Goal: Task Accomplishment & Management: Manage account settings

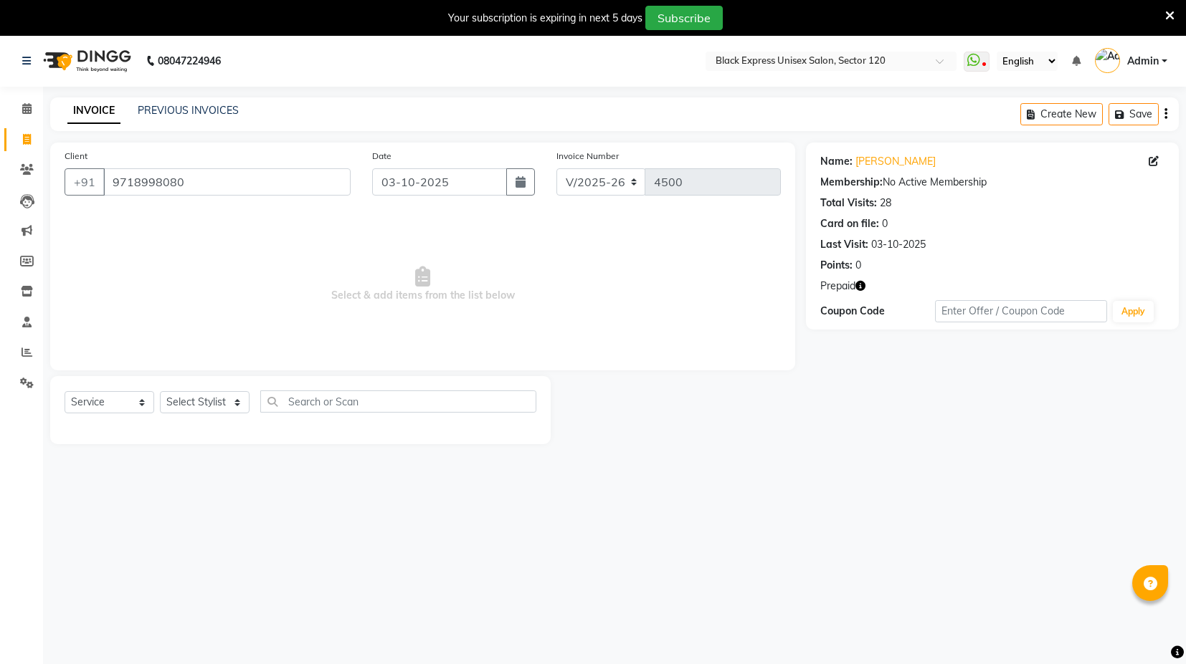
select select "7082"
select select "service"
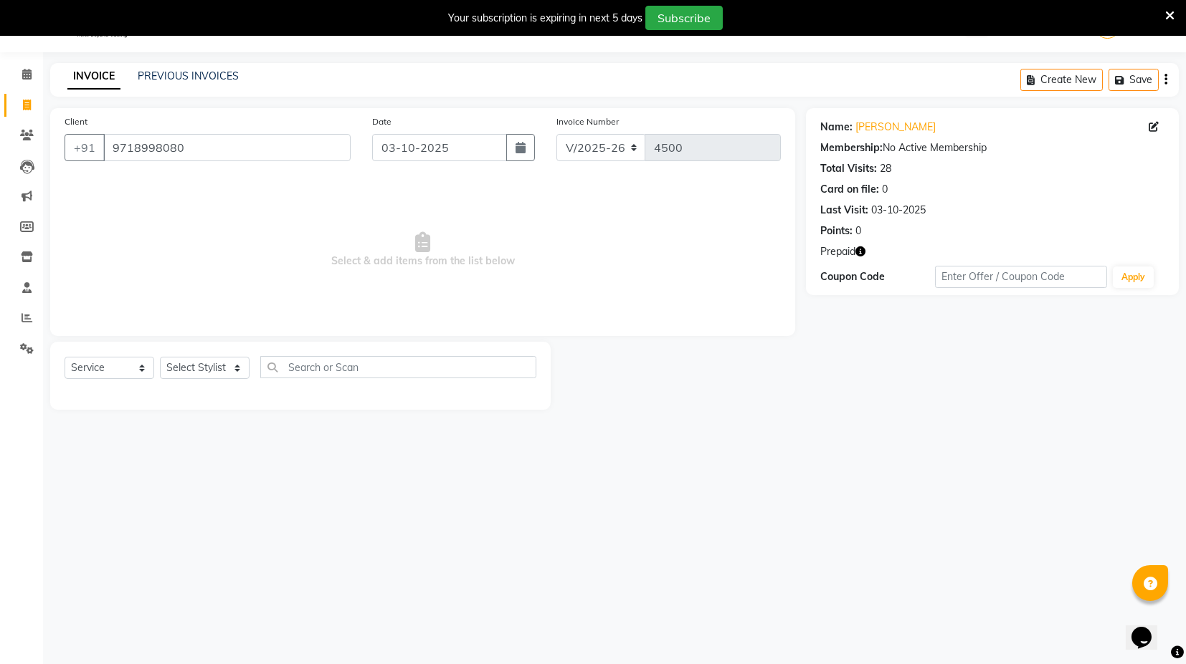
scroll to position [34, 0]
click at [232, 152] on input "9718998080" at bounding box center [226, 147] width 247 height 27
click at [219, 367] on select "Select Stylist ASIF DEEPA FAISAL KASIM maahi Manager RAHUL RAJVEER satya SHAFI …" at bounding box center [205, 368] width 90 height 22
select select "58978"
click at [160, 357] on select "Select Stylist ASIF DEEPA FAISAL KASIM maahi Manager RAHUL RAJVEER satya SHAFI …" at bounding box center [205, 368] width 90 height 22
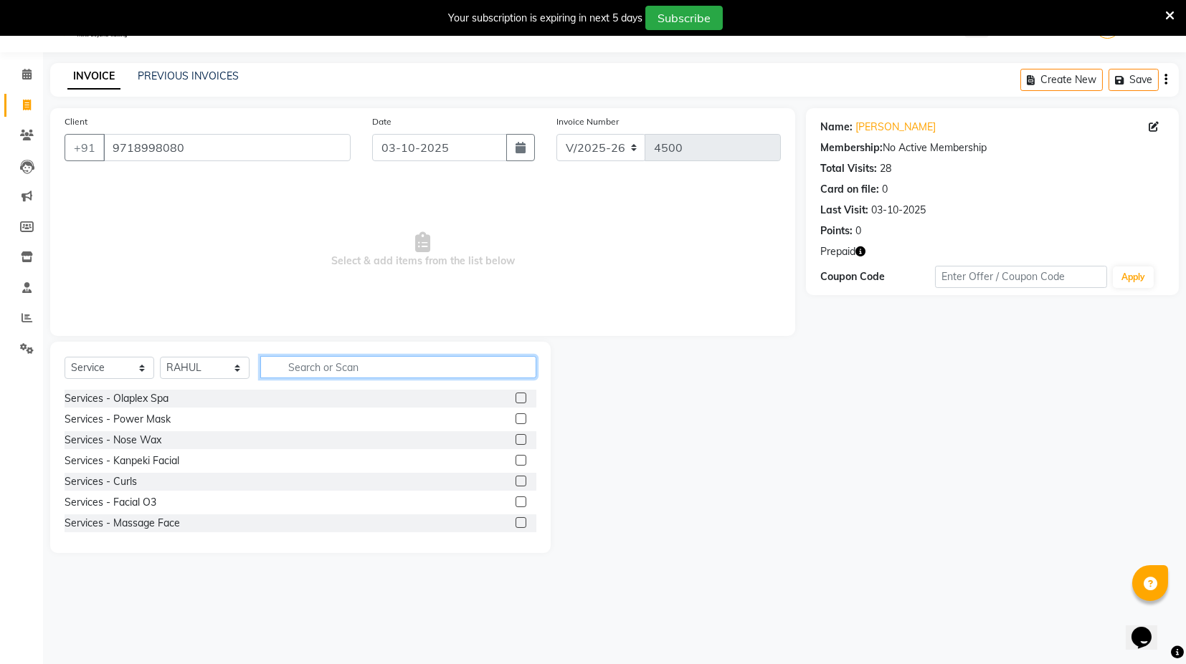
click at [309, 376] on input "text" at bounding box center [398, 367] width 276 height 22
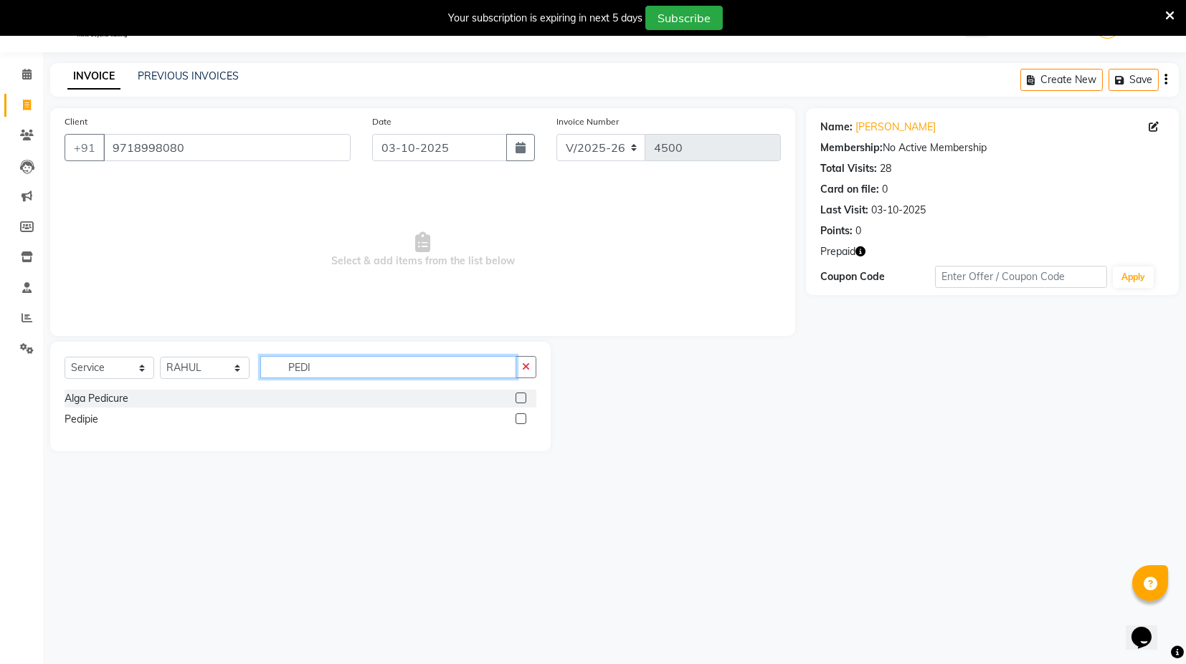
type input "PEDI"
drag, startPoint x: 515, startPoint y: 421, endPoint x: 514, endPoint y: 406, distance: 14.4
click at [516, 421] on label at bounding box center [520, 419] width 11 height 11
click at [516, 421] on input "checkbox" at bounding box center [519, 419] width 9 height 9
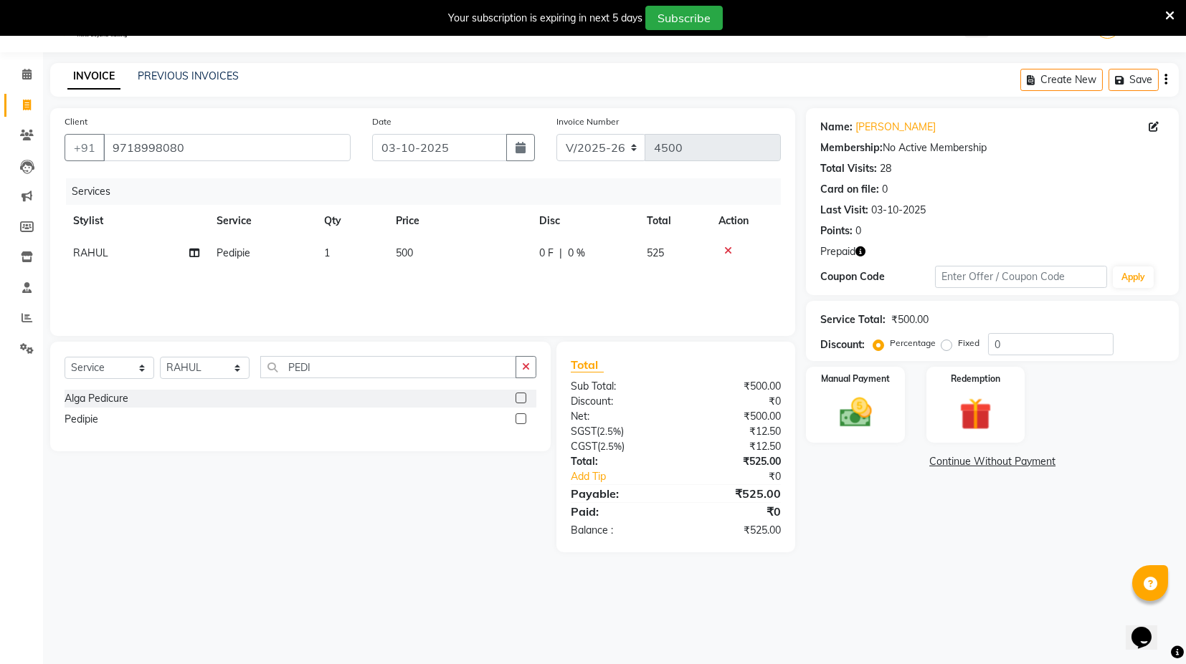
checkbox input "false"
click at [449, 254] on td "500" at bounding box center [458, 253] width 143 height 32
select select "58978"
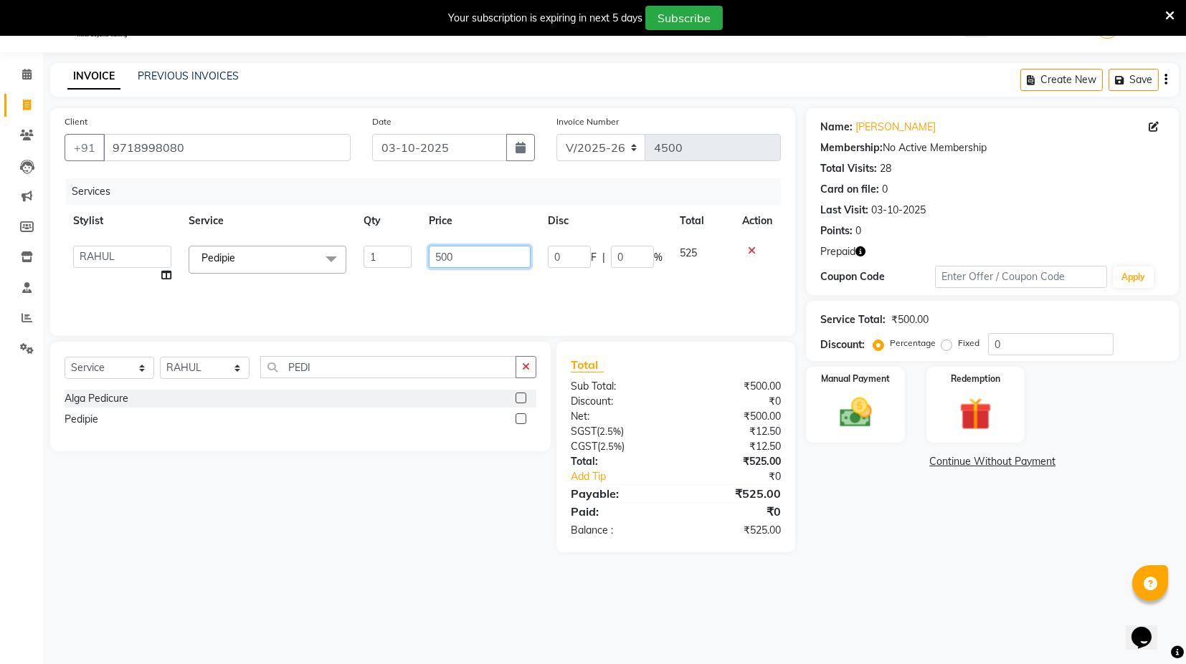
click at [442, 251] on input "500" at bounding box center [480, 257] width 102 height 22
type input "600"
drag, startPoint x: 468, startPoint y: 280, endPoint x: 472, endPoint y: 287, distance: 7.8
click at [469, 281] on div "Services Stylist Service Qty Price Disc Total Action ASIF DEEPA FAISAL KASIM ma…" at bounding box center [423, 249] width 716 height 143
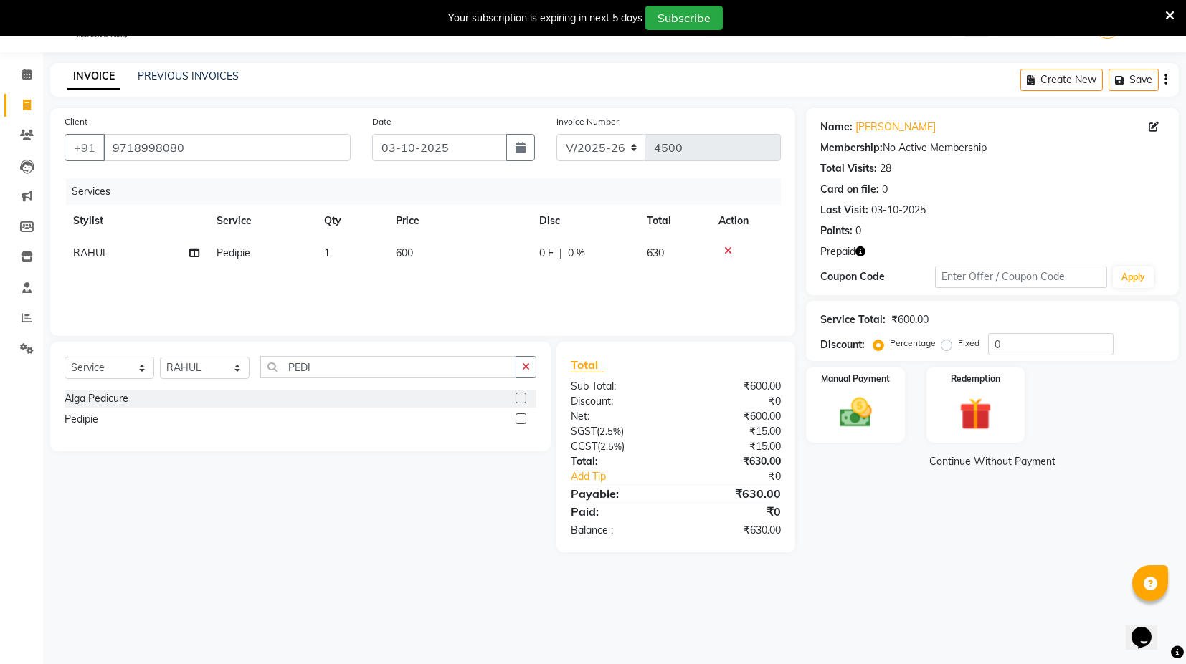
drag, startPoint x: 862, startPoint y: 244, endPoint x: 871, endPoint y: 240, distance: 10.3
click at [862, 244] on button "button" at bounding box center [860, 251] width 10 height 15
click at [900, 233] on div "Points: 0" at bounding box center [992, 231] width 344 height 15
click at [948, 403] on img at bounding box center [975, 414] width 54 height 42
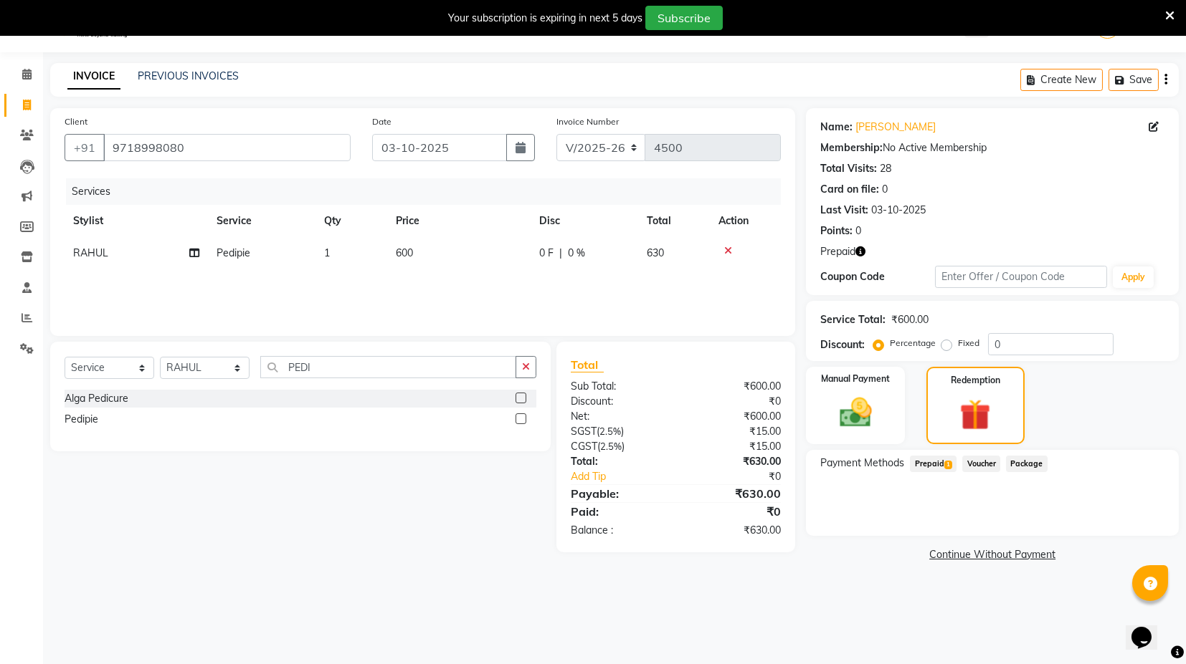
click at [941, 465] on span "Prepaid 1" at bounding box center [933, 464] width 47 height 16
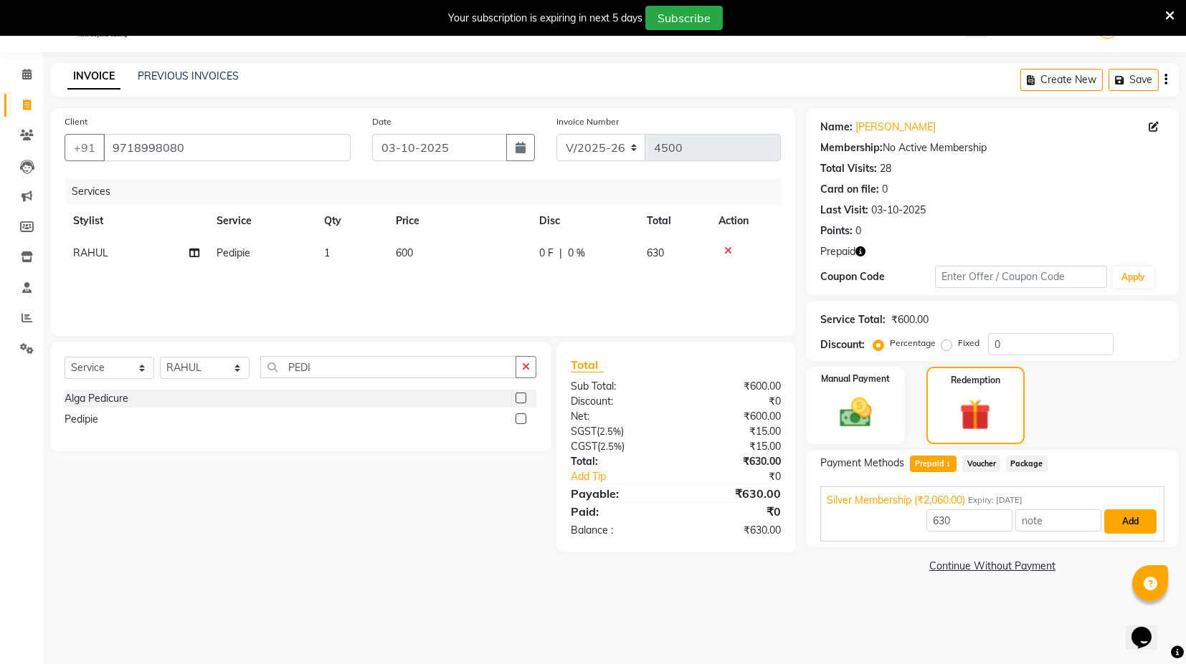
click at [1122, 512] on button "Add" at bounding box center [1130, 522] width 52 height 24
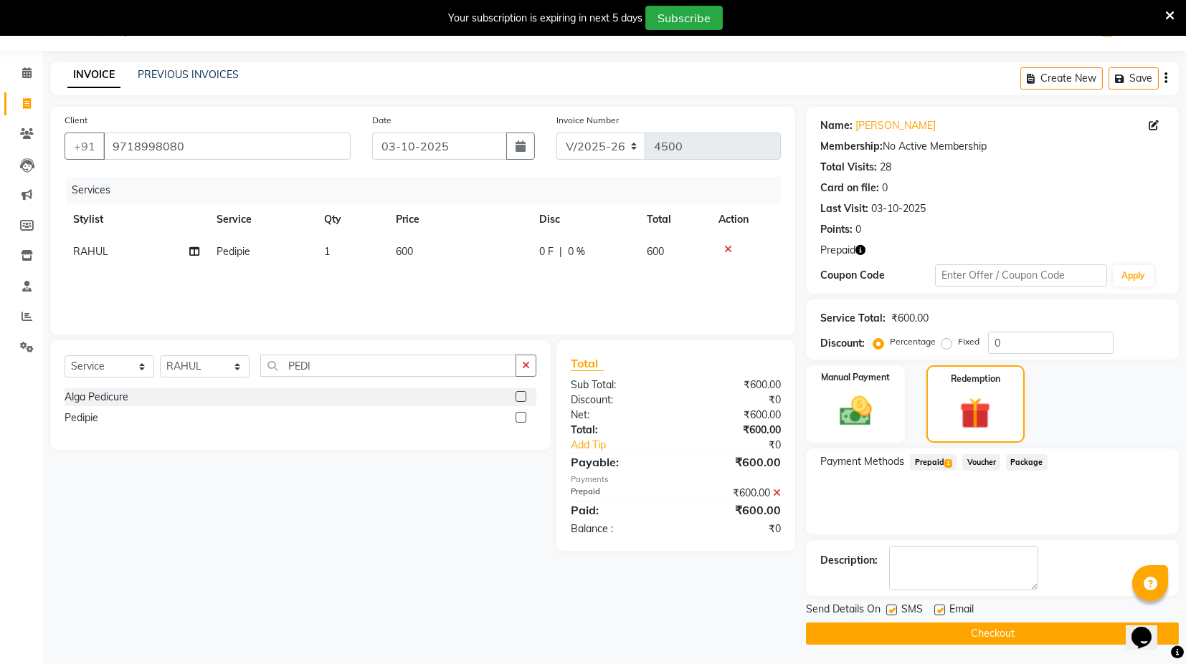
scroll to position [37, 0]
click at [1029, 626] on button "Checkout" at bounding box center [992, 633] width 373 height 22
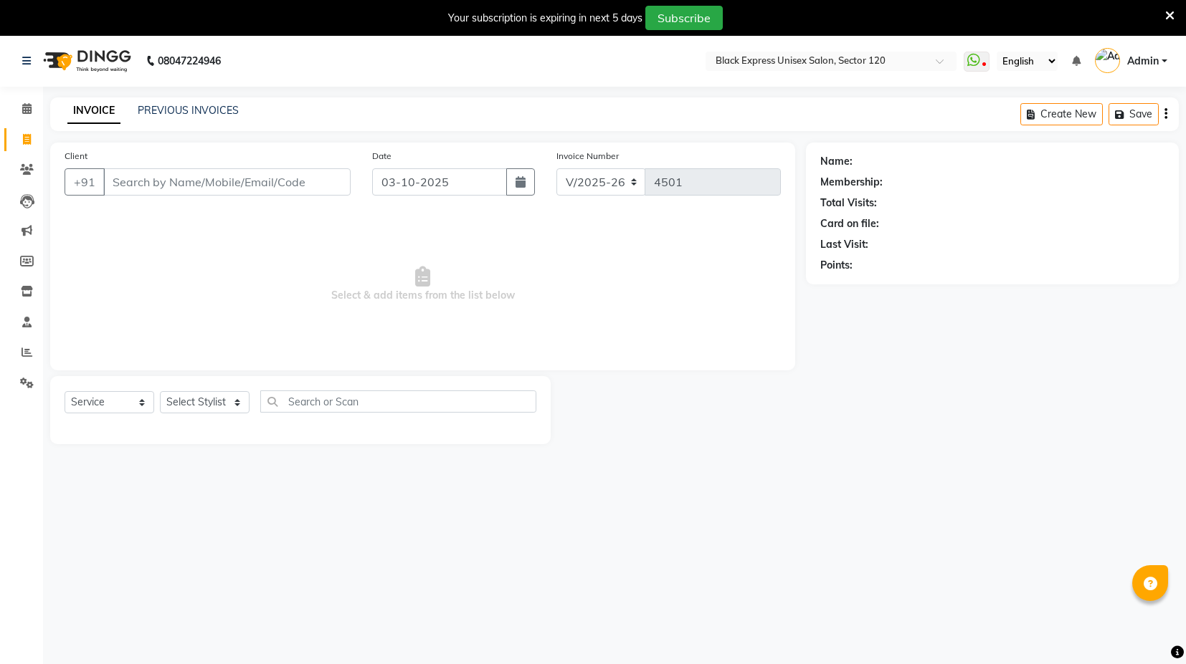
select select "7082"
select select "service"
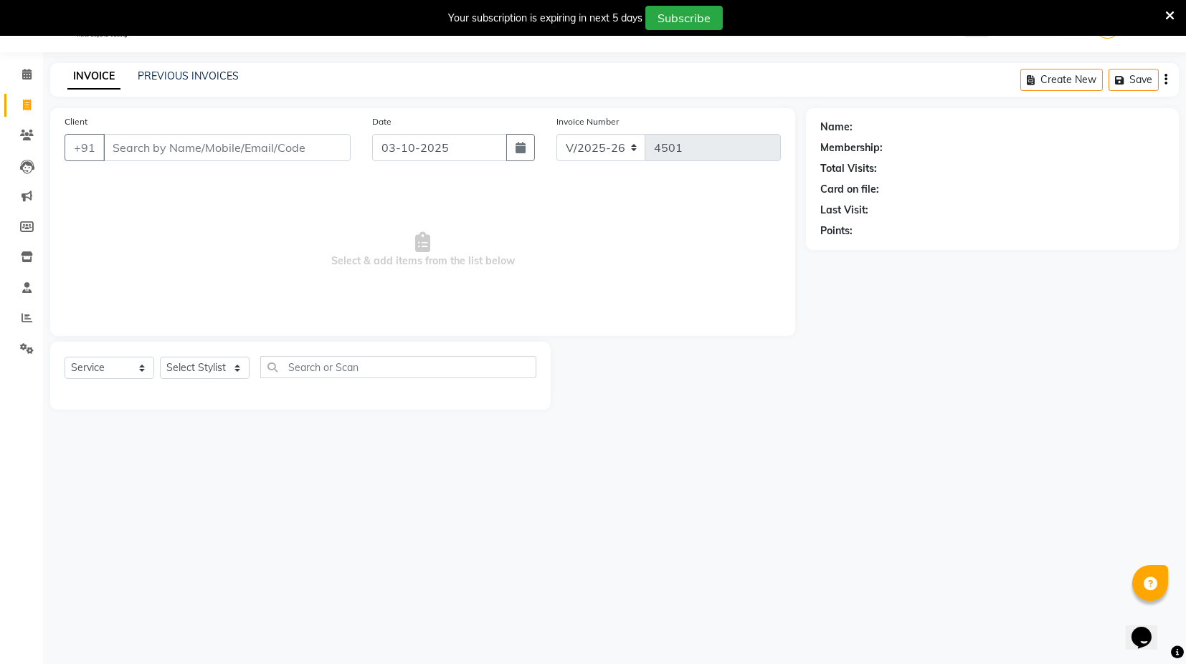
click at [261, 138] on input "Client" at bounding box center [226, 147] width 247 height 27
click at [153, 142] on input "Client" at bounding box center [226, 147] width 247 height 27
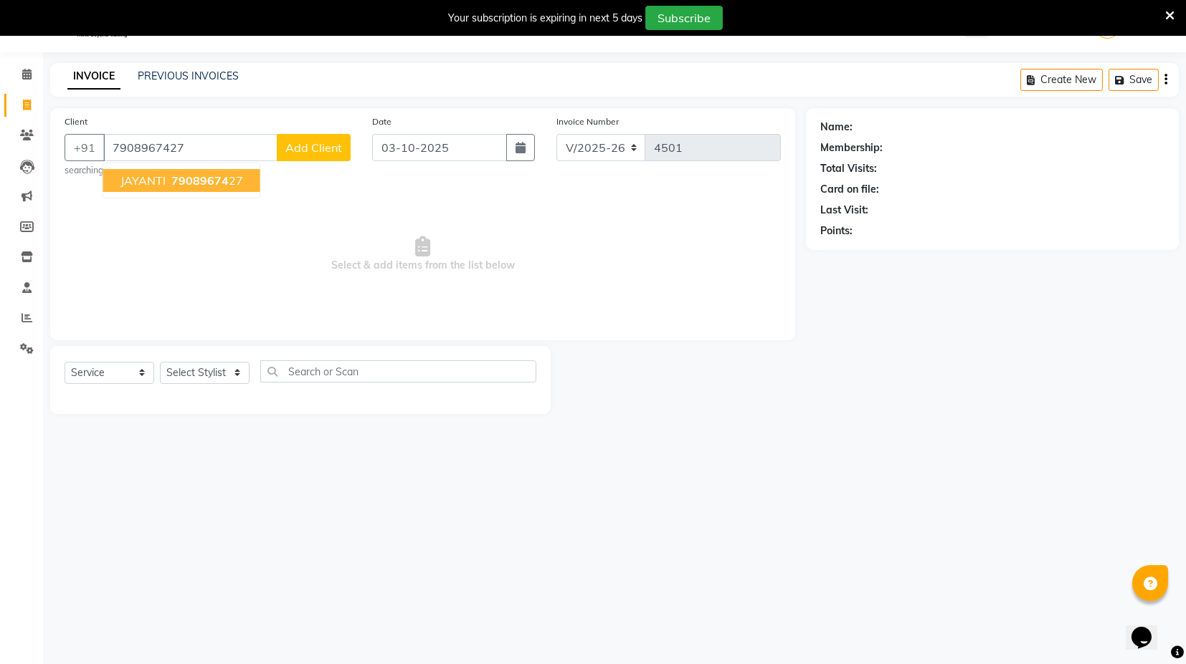
type input "7908967427"
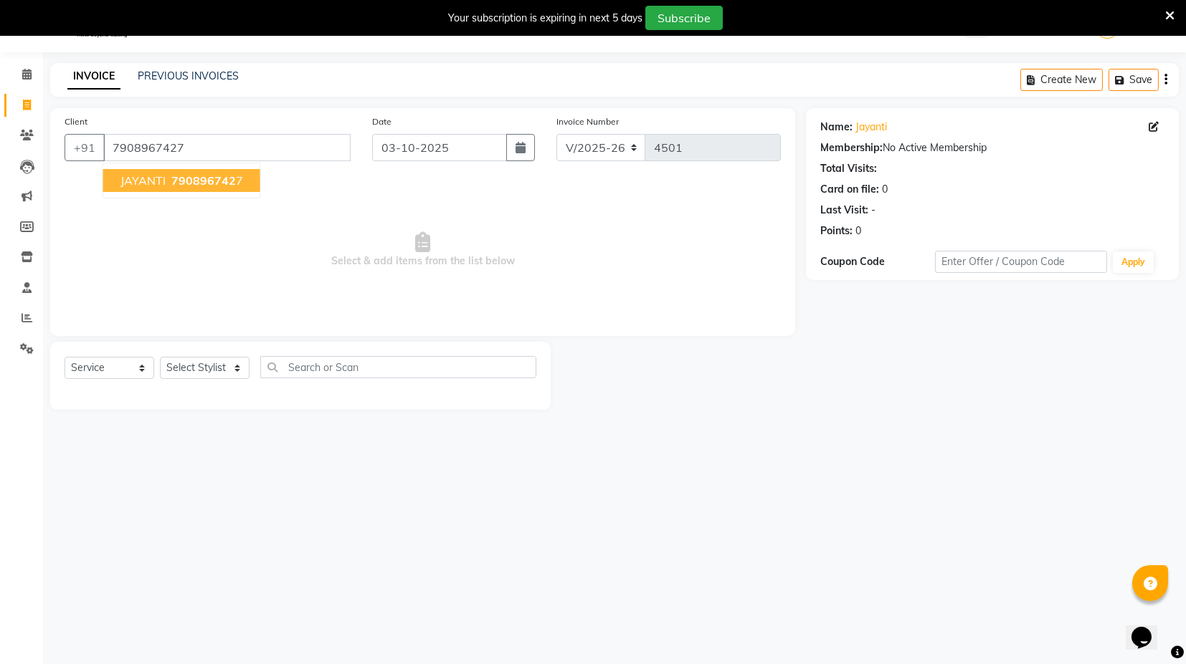
click at [196, 185] on span "790896742" at bounding box center [203, 180] width 65 height 14
click at [198, 375] on select "Select Stylist ASIF DEEPA FAISAL KASIM maahi Manager RAHUL RAJVEER satya SHAFI …" at bounding box center [205, 368] width 90 height 22
click at [201, 358] on select "Select Stylist ASIF DEEPA FAISAL KASIM maahi Manager RAHUL RAJVEER satya SHAFI …" at bounding box center [205, 368] width 90 height 22
select select "88661"
click at [160, 357] on select "Select Stylist ASIF DEEPA FAISAL KASIM maahi Manager RAHUL RAJVEER satya SHAFI …" at bounding box center [205, 368] width 90 height 22
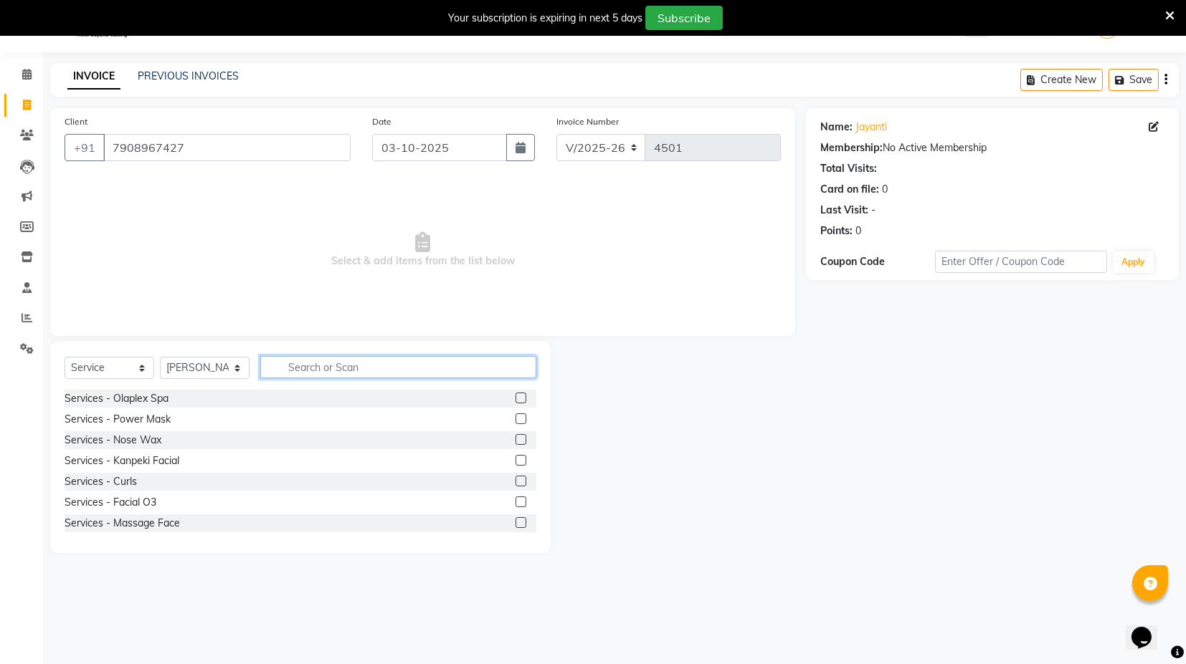
click at [319, 366] on input "text" at bounding box center [398, 367] width 276 height 22
type input "BA"
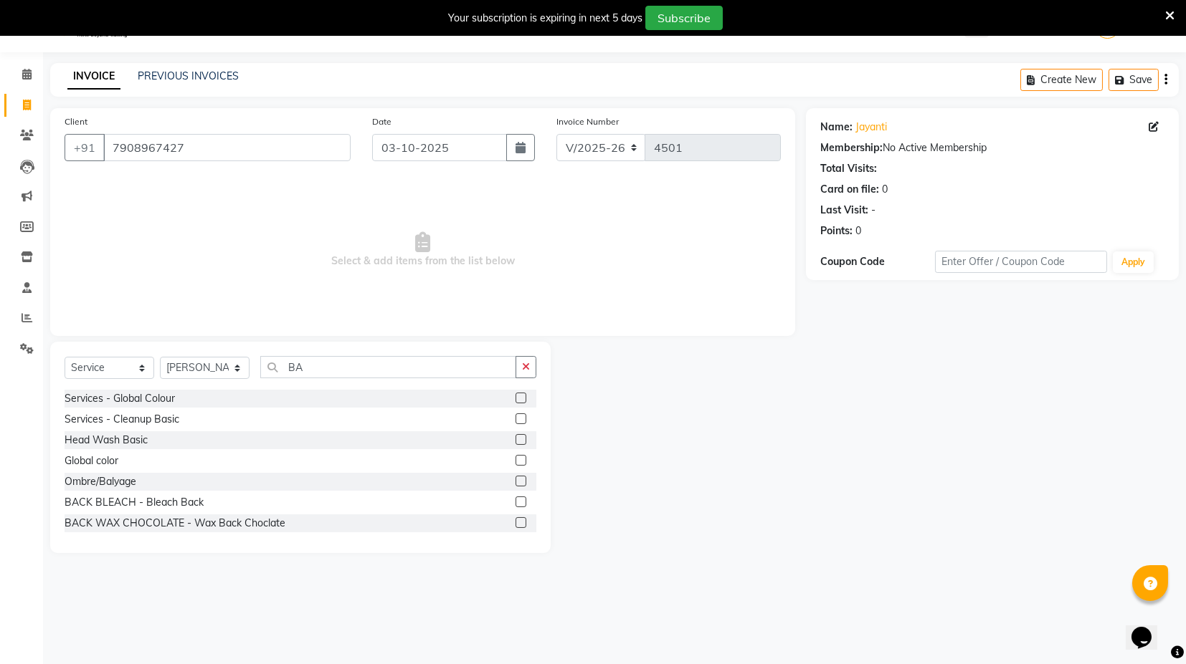
click at [515, 478] on label at bounding box center [520, 481] width 11 height 11
click at [515, 478] on input "checkbox" at bounding box center [519, 481] width 9 height 9
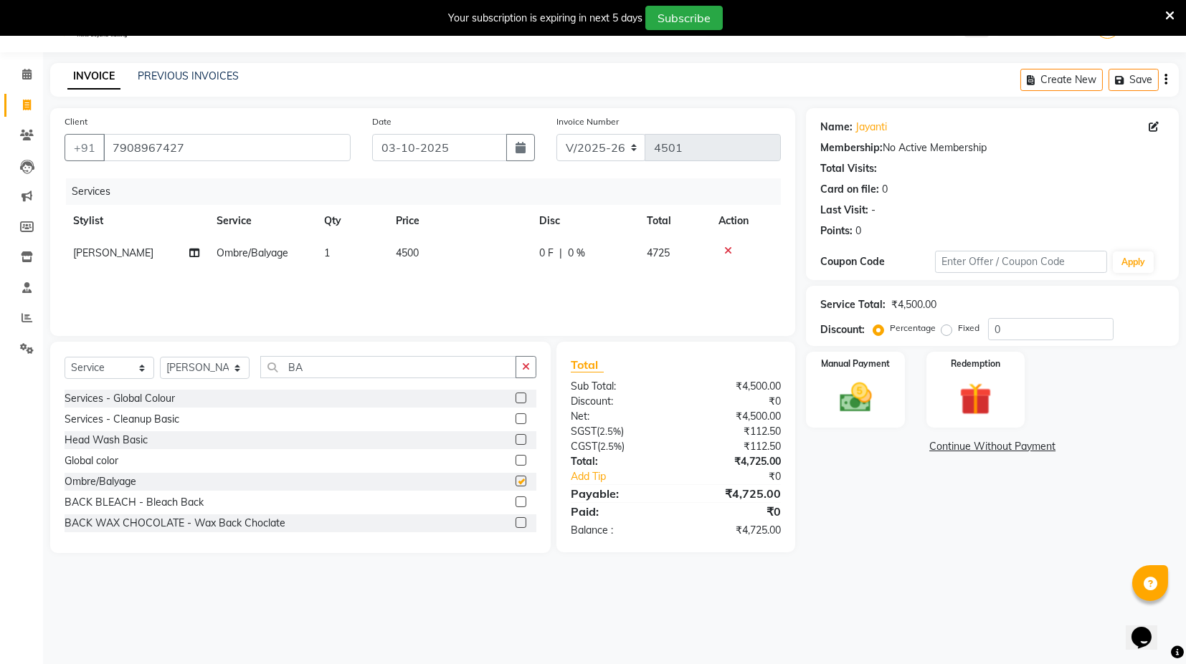
checkbox input "false"
click at [125, 371] on select "Select Service Product Membership Package Voucher Prepaid Gift Card" at bounding box center [110, 368] width 90 height 22
select select "product"
click at [65, 357] on select "Select Service Product Membership Package Voucher Prepaid Gift Card" at bounding box center [110, 368] width 90 height 22
click at [196, 366] on select "Select Stylist ASIF DEEPA FAISAL KASIM maahi Manager RAHUL RAJVEER satya SHAFI …" at bounding box center [205, 368] width 90 height 22
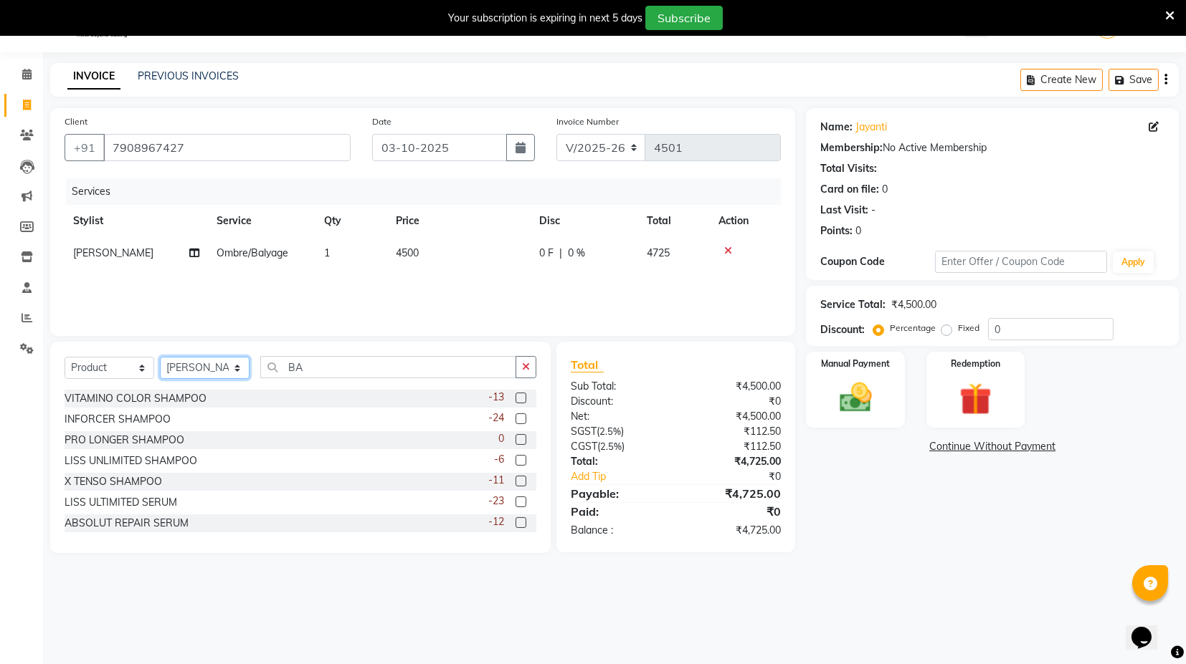
click at [160, 357] on select "Select Stylist ASIF DEEPA FAISAL KASIM maahi Manager RAHUL RAJVEER satya SHAFI …" at bounding box center [205, 368] width 90 height 22
click at [320, 362] on input "BA" at bounding box center [388, 367] width 256 height 22
type input "B"
click at [515, 399] on label at bounding box center [520, 398] width 11 height 11
click at [515, 399] on input "checkbox" at bounding box center [519, 398] width 9 height 9
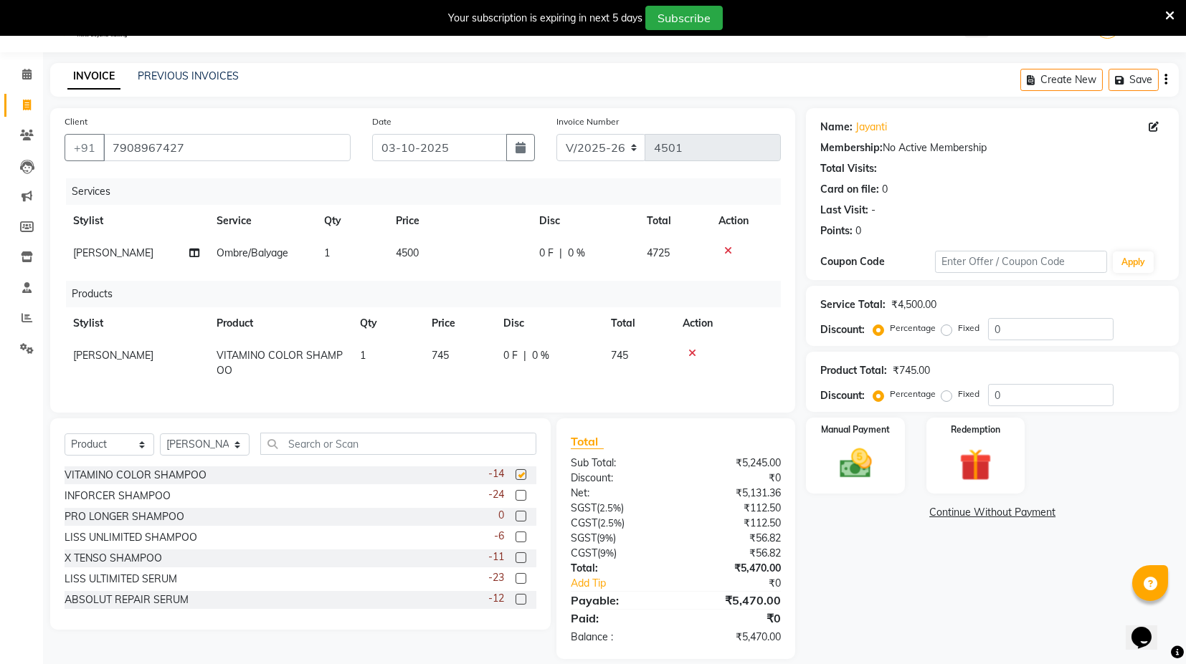
checkbox input "false"
click at [366, 452] on input "text" at bounding box center [398, 444] width 276 height 22
click at [452, 355] on td "745" at bounding box center [459, 363] width 72 height 47
select select "88661"
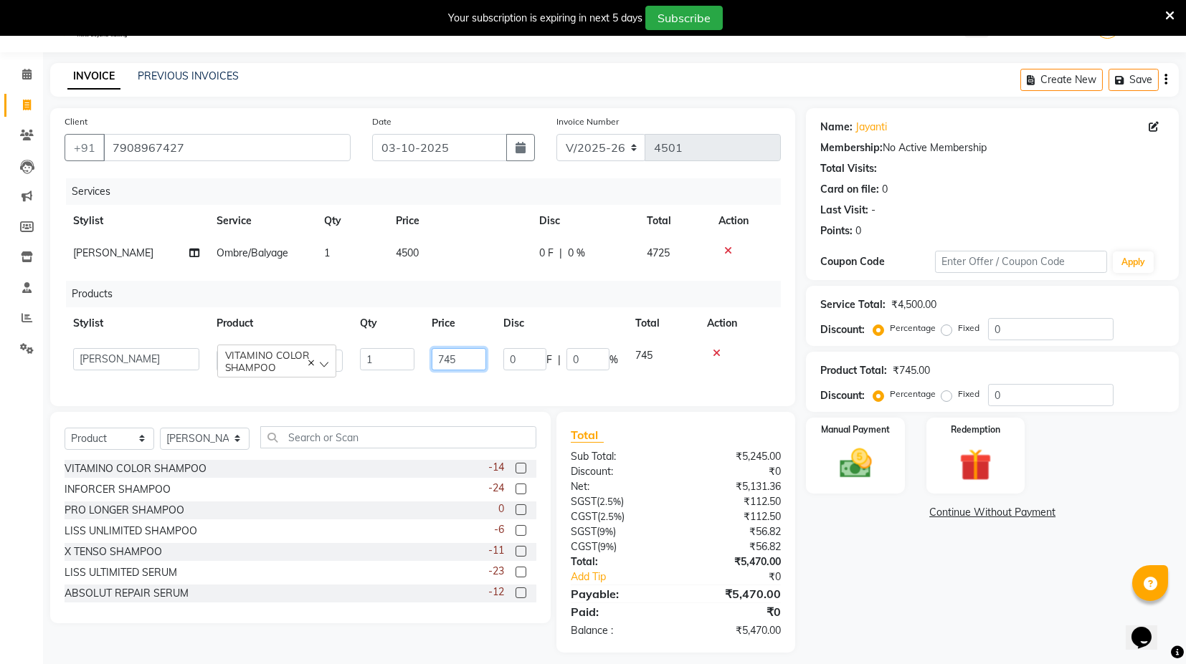
click at [452, 355] on input "745" at bounding box center [458, 359] width 54 height 22
type input "790"
click at [327, 449] on input "text" at bounding box center [398, 437] width 276 height 22
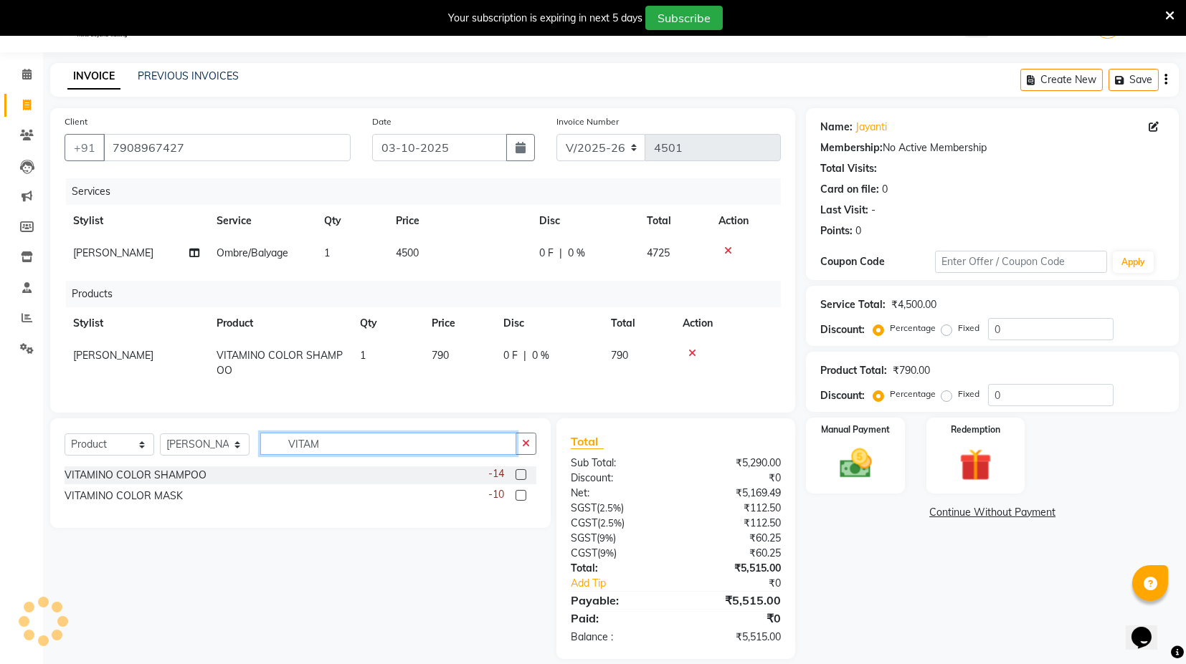
type input "VITAM"
drag, startPoint x: 524, startPoint y: 510, endPoint x: 478, endPoint y: 466, distance: 63.9
click at [522, 501] on label at bounding box center [520, 495] width 11 height 11
click at [522, 501] on input "checkbox" at bounding box center [519, 496] width 9 height 9
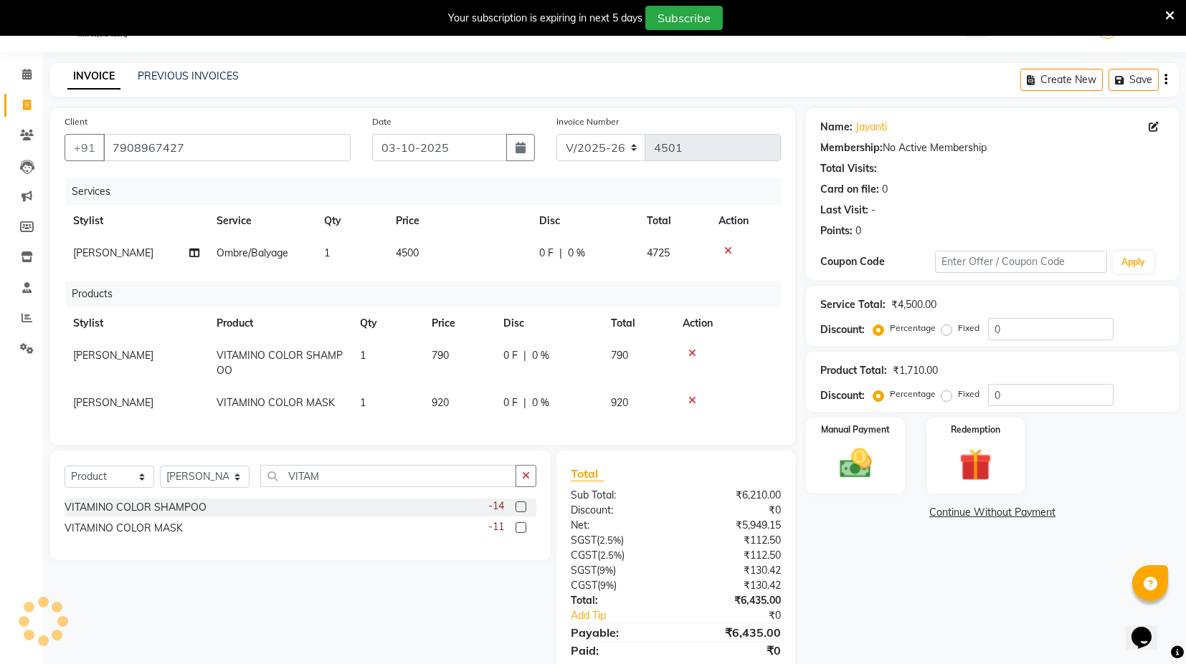
checkbox input "false"
click at [456, 401] on td "920" at bounding box center [459, 403] width 72 height 32
select select "88661"
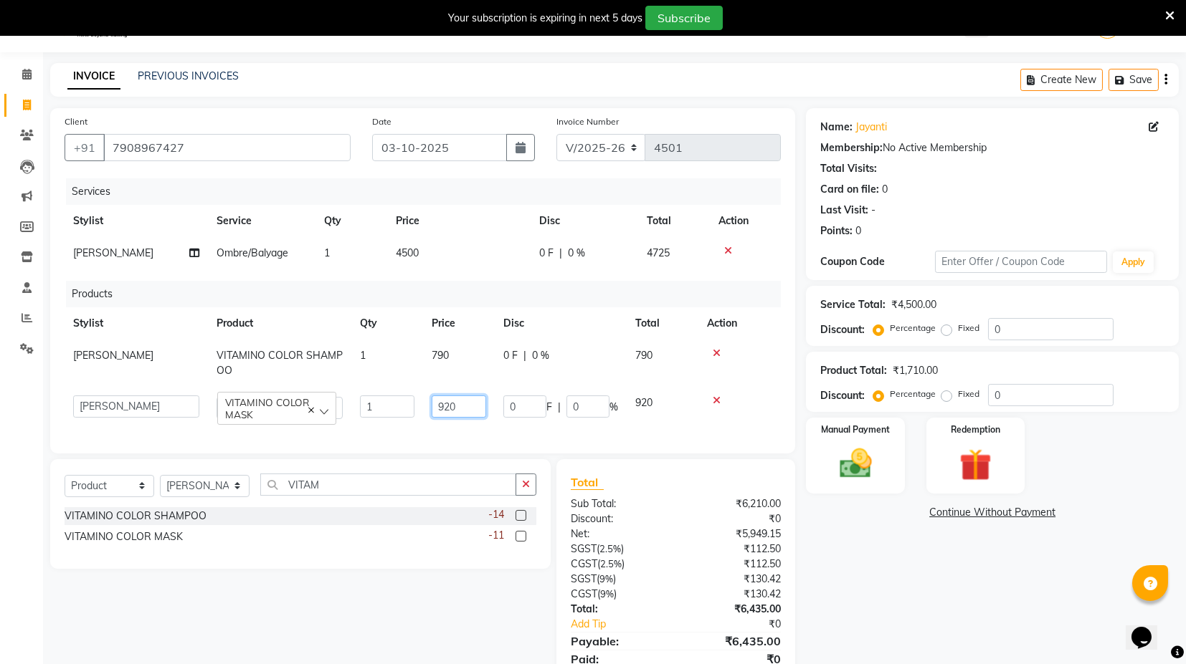
click at [451, 405] on input "920" at bounding box center [458, 407] width 54 height 22
type input "990"
click at [470, 424] on div "Services Stylist Service Qty Price Disc Total Action RAJVEER Ombre/Balyage 1 45…" at bounding box center [423, 308] width 716 height 261
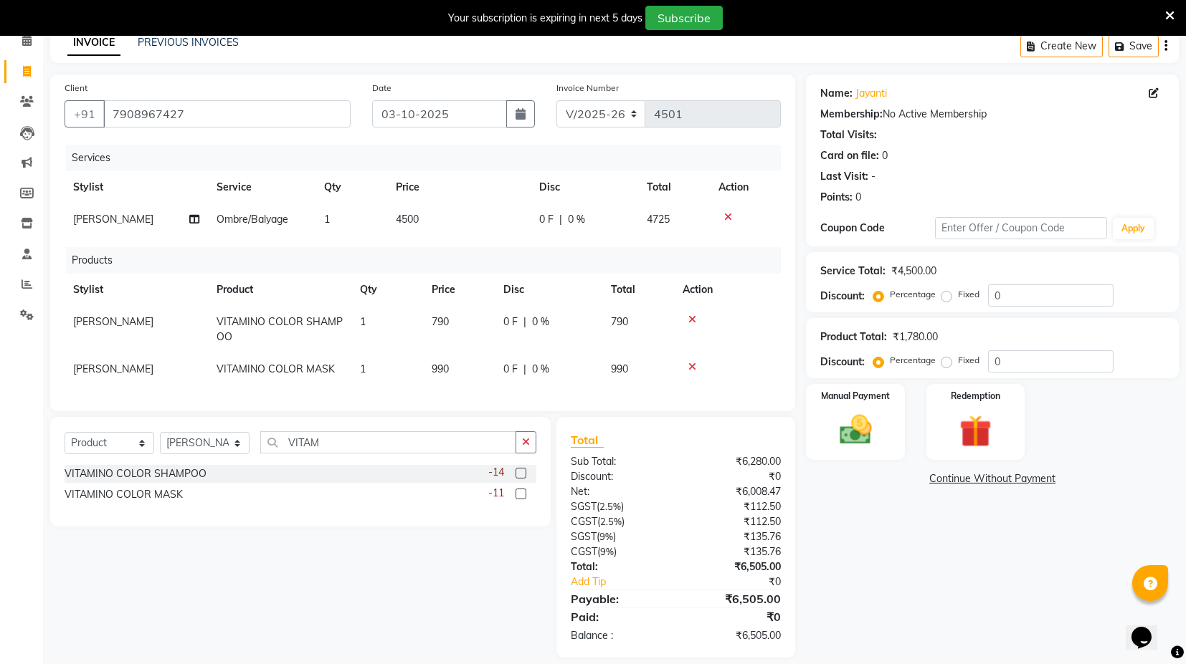
scroll to position [95, 0]
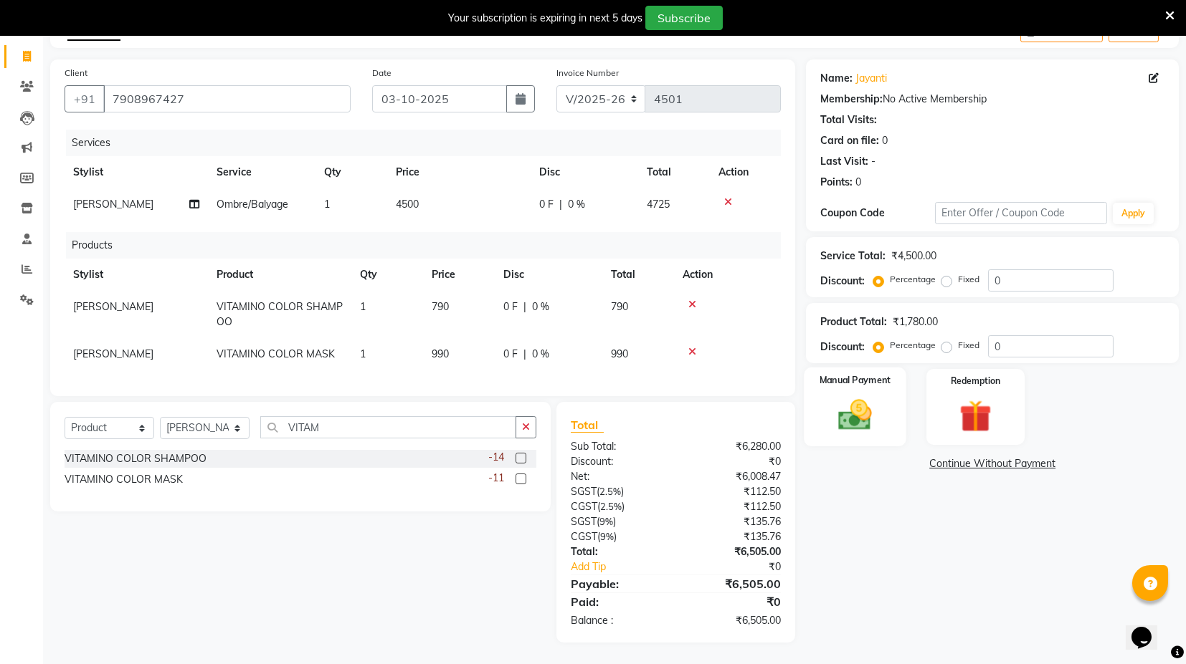
click at [829, 373] on label "Manual Payment" at bounding box center [855, 380] width 72 height 14
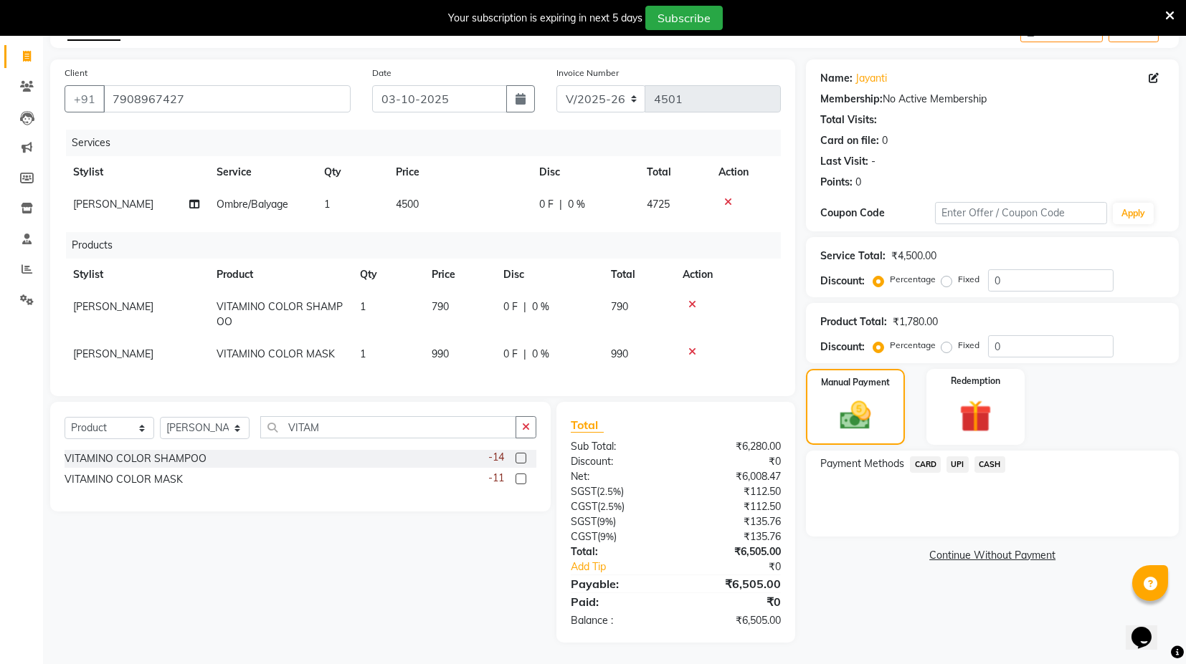
click at [962, 457] on span "UPI" at bounding box center [957, 465] width 22 height 16
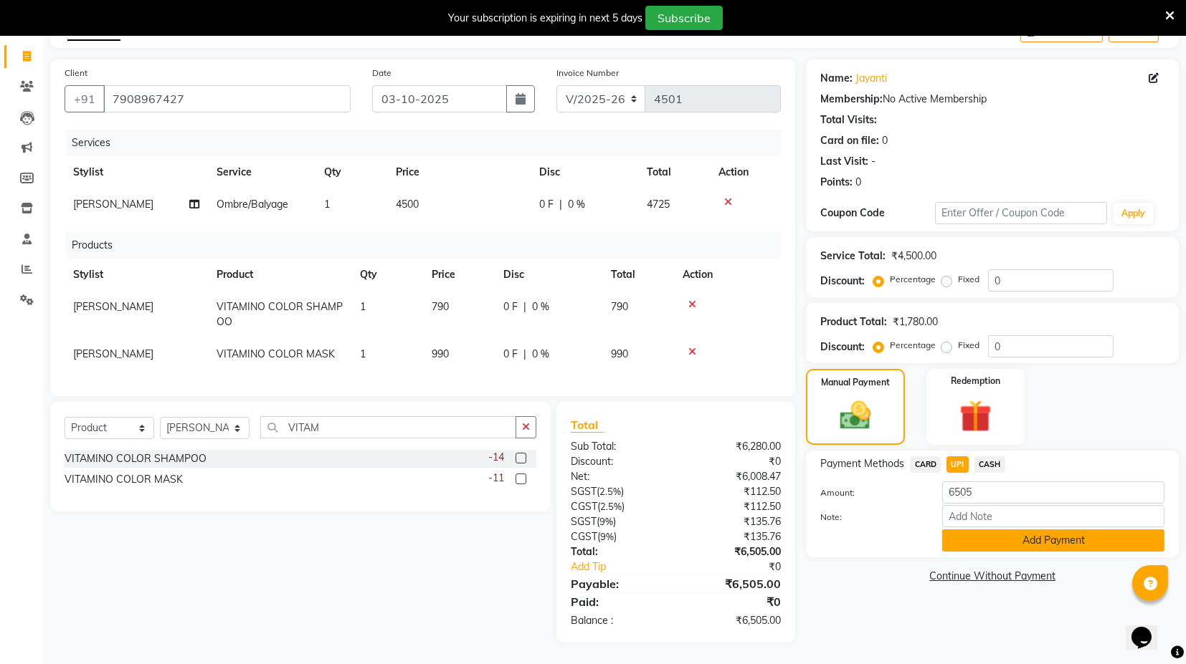
click at [1026, 539] on div "Payment Methods CARD UPI CASH Amount: 6505 Note: Add Payment" at bounding box center [992, 504] width 373 height 107
click at [1021, 530] on button "Add Payment" at bounding box center [1053, 541] width 222 height 22
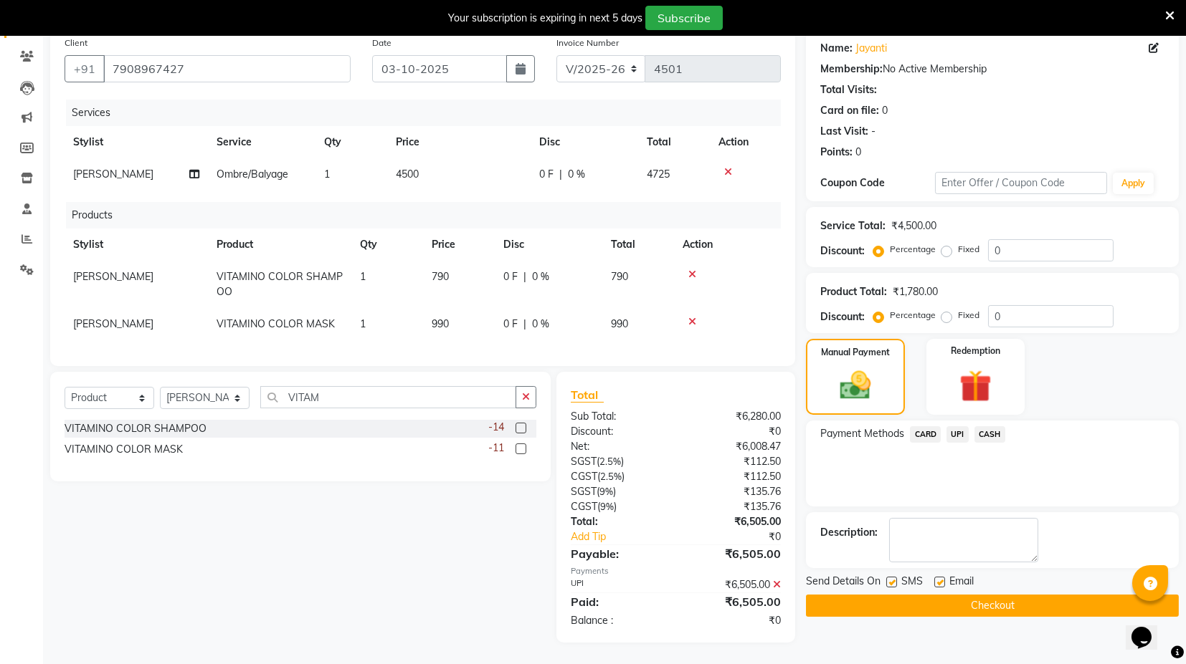
scroll to position [125, 0]
click at [1003, 595] on button "Checkout" at bounding box center [992, 606] width 373 height 22
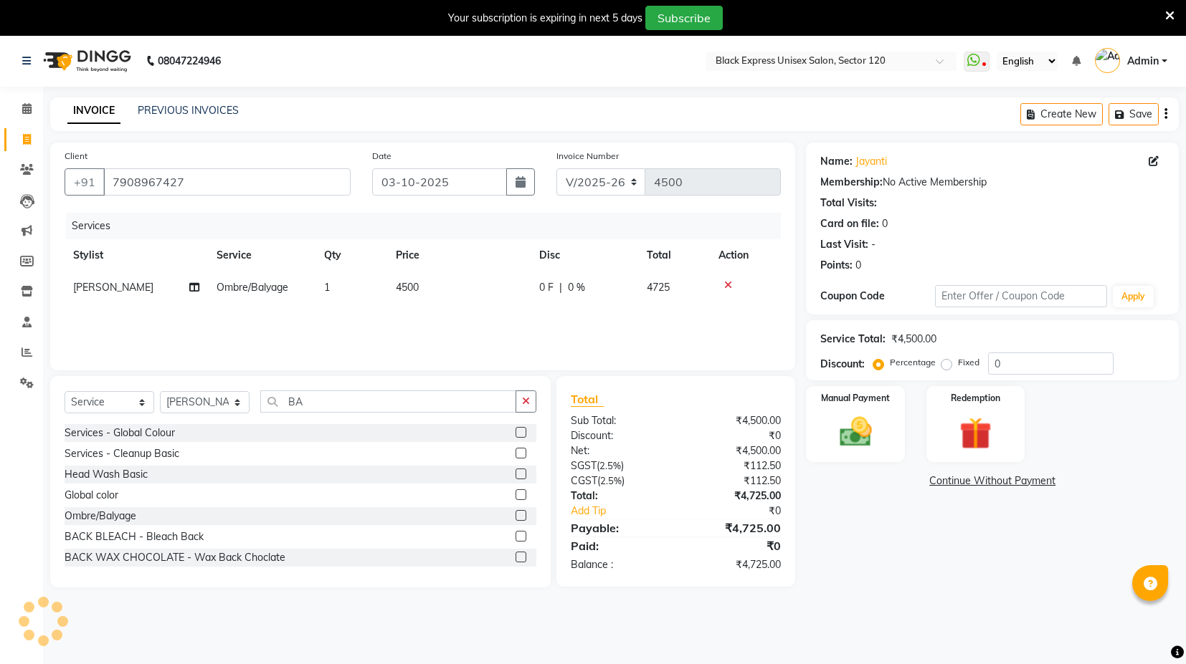
select select "7082"
select select "service"
select select "88661"
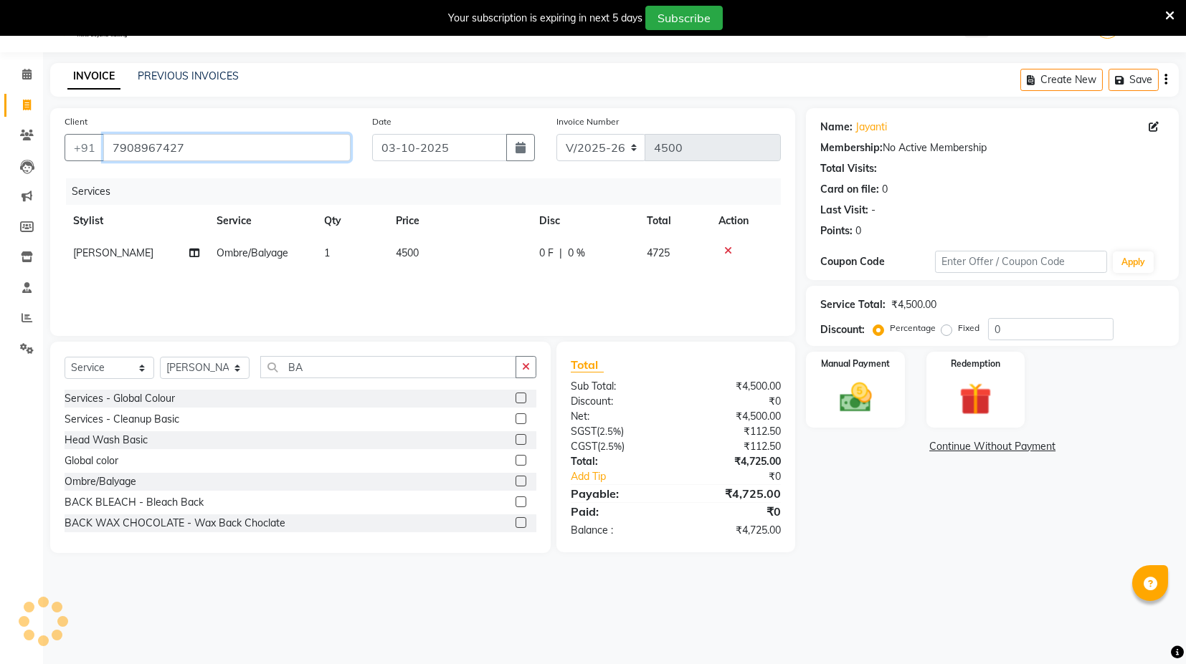
click at [147, 142] on input "7908967427" at bounding box center [226, 147] width 247 height 27
click at [102, 257] on span "RAJVEER" at bounding box center [113, 253] width 80 height 13
select select "88661"
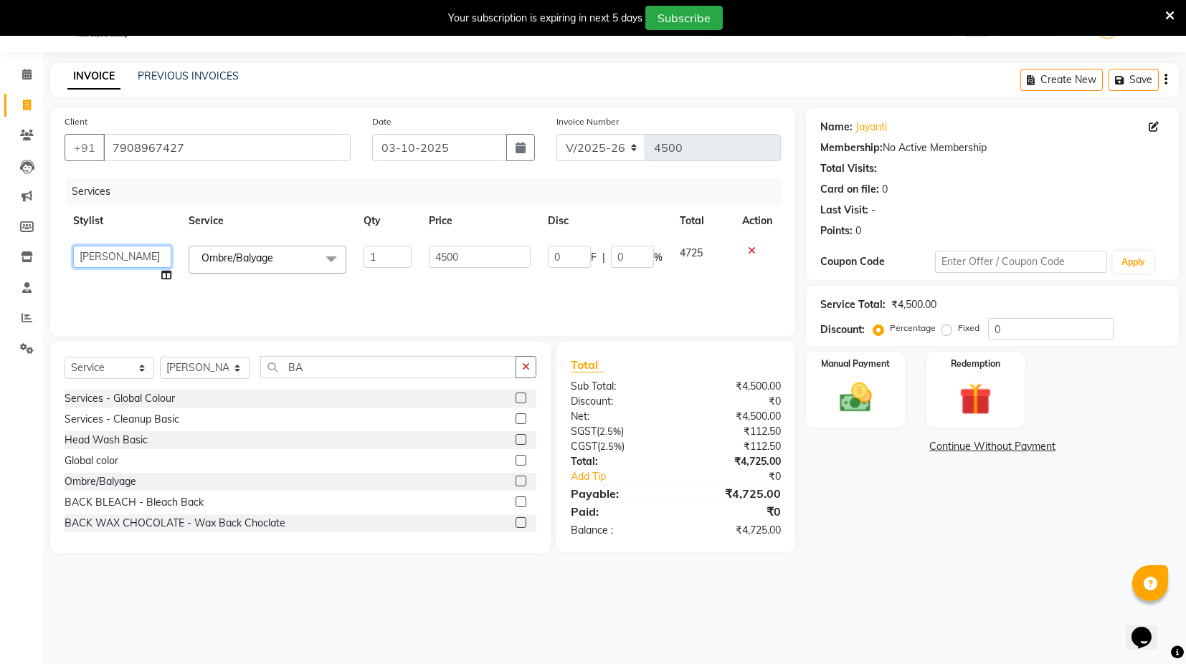
click at [102, 257] on select "ASIF DEEPA FAISAL KASIM maahi Manager RAHUL RAJVEER satya SHAFI SIRAJ" at bounding box center [122, 257] width 98 height 22
select select "87608"
click at [279, 261] on link "x" at bounding box center [276, 258] width 6 height 13
type input "0"
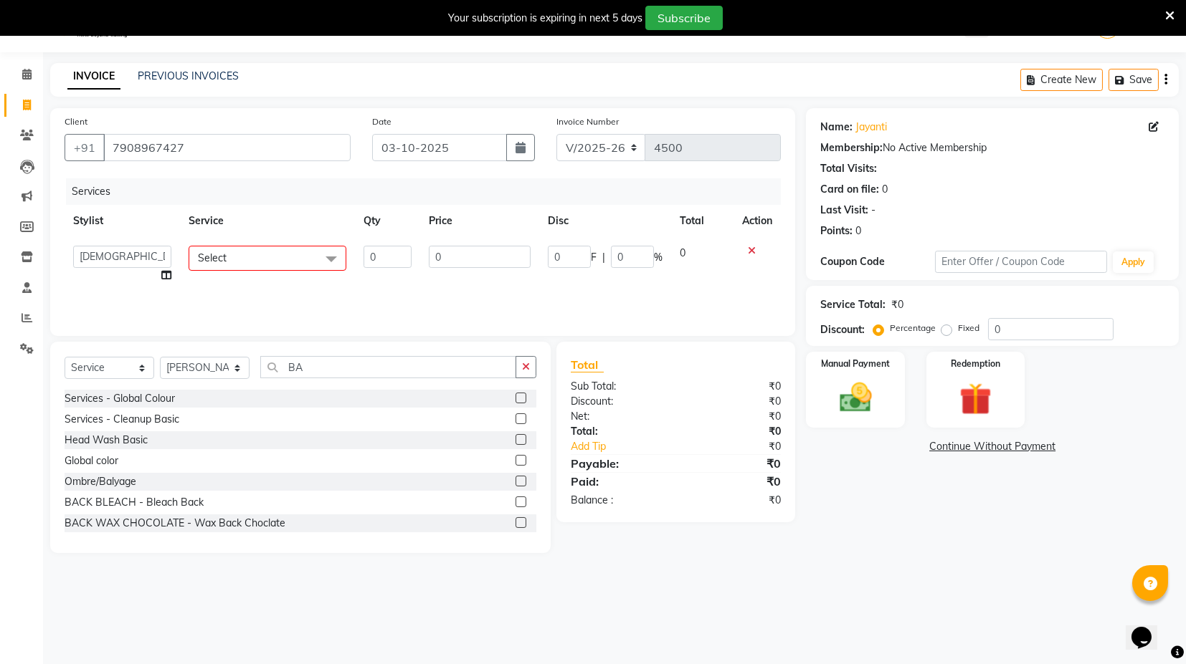
click at [259, 263] on span "Select" at bounding box center [268, 258] width 158 height 25
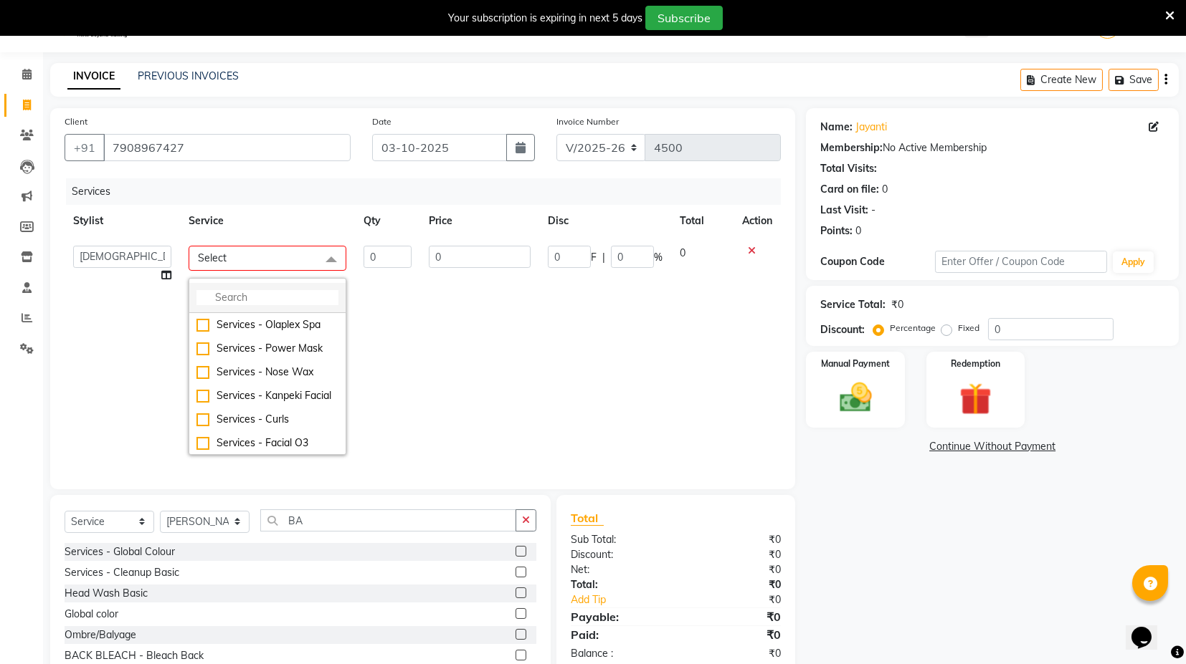
click at [245, 299] on input "multiselect-search" at bounding box center [267, 297] width 142 height 15
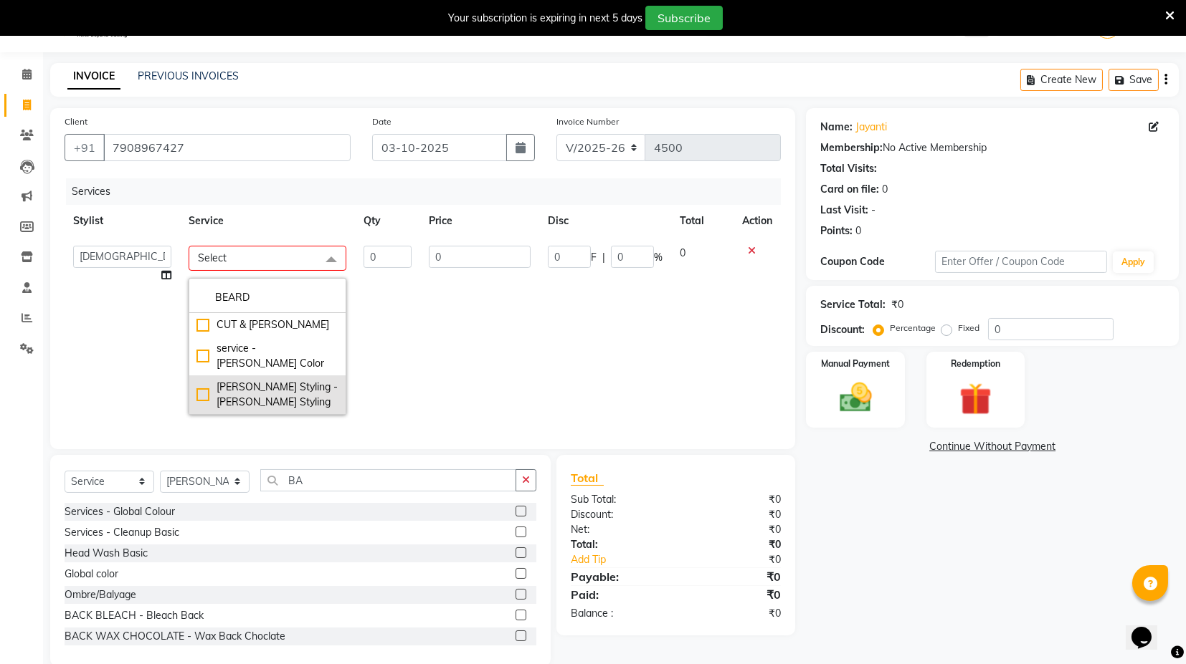
type input "BEARD"
click at [199, 380] on div "Beard Styling - Beard Styling" at bounding box center [267, 395] width 142 height 30
checkbox input "true"
type input "1"
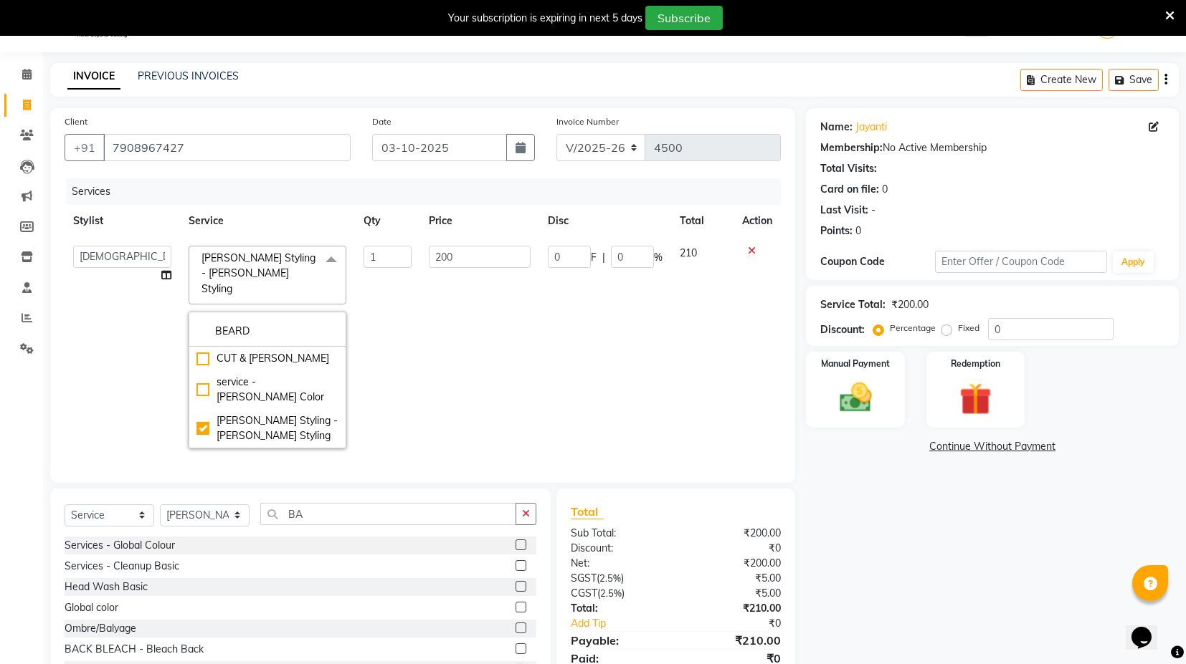
click at [472, 349] on td "200" at bounding box center [479, 347] width 119 height 220
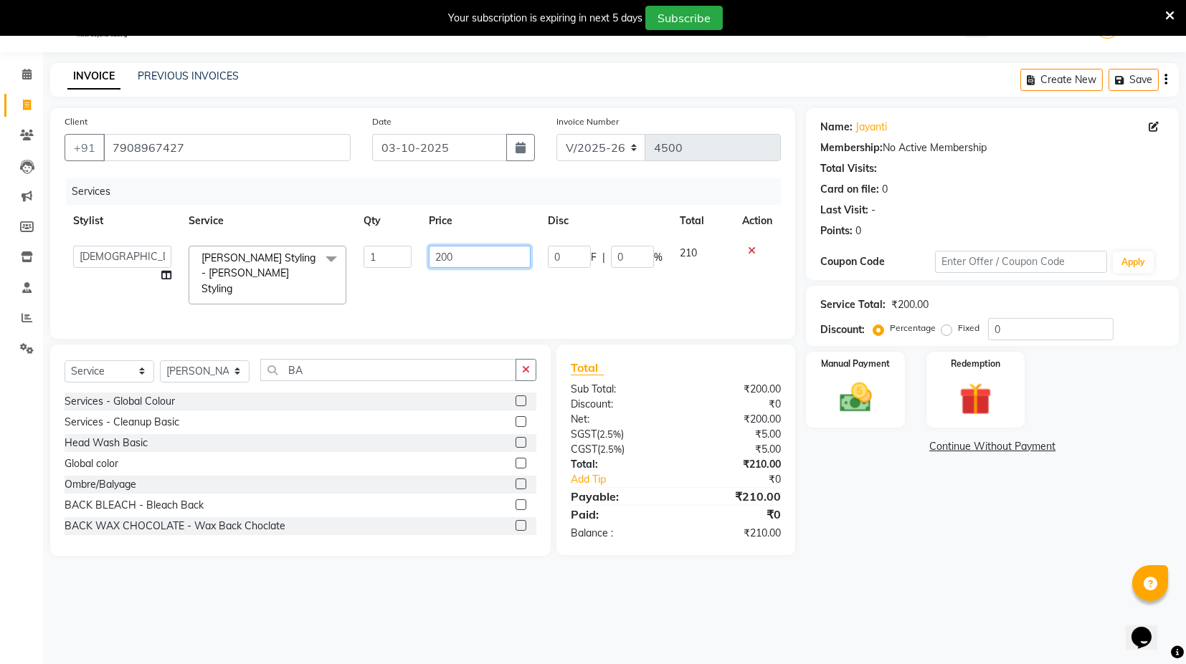
click at [448, 258] on input "200" at bounding box center [480, 257] width 102 height 22
type input "250"
click at [510, 287] on div "Services Stylist Service Qty Price Disc Total Action ASIF DEEPA FAISAL KASIM ma…" at bounding box center [423, 251] width 716 height 146
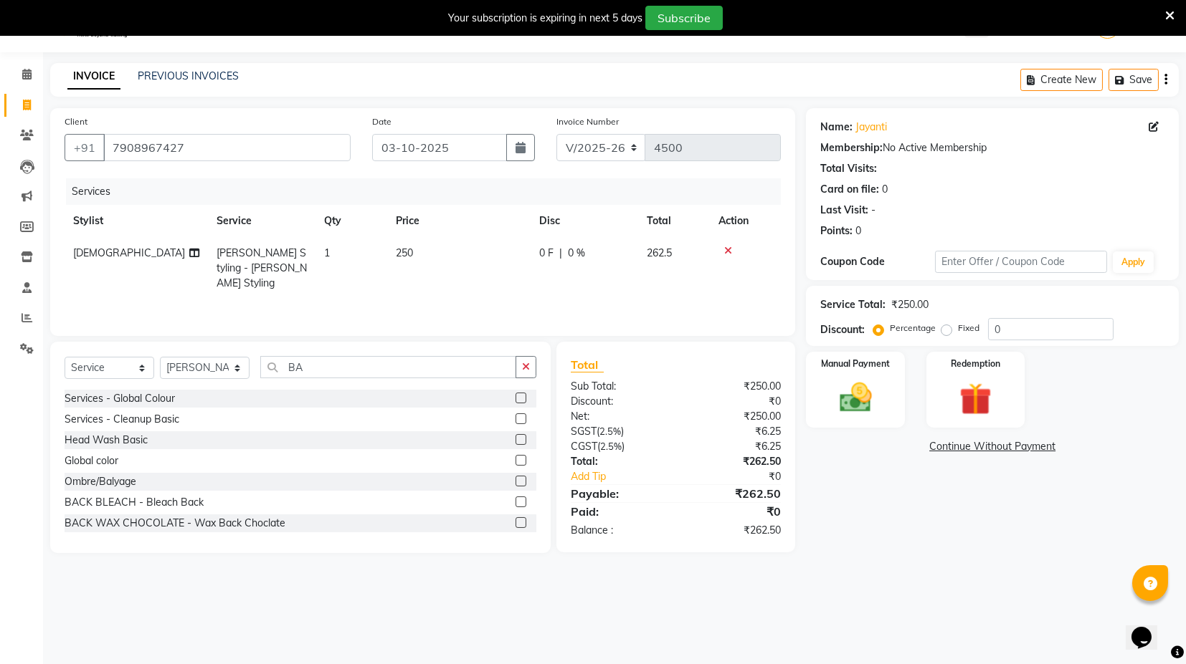
click at [1164, 80] on icon "button" at bounding box center [1165, 80] width 3 height 1
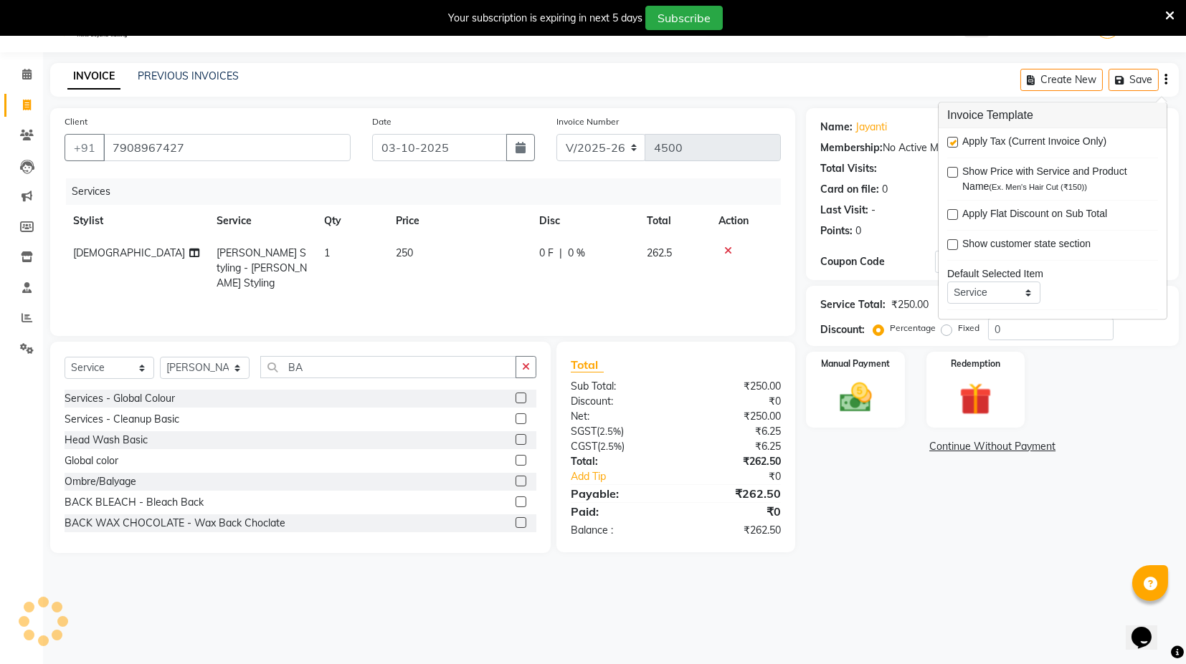
click at [972, 142] on span "Apply Tax (Current Invoice Only)" at bounding box center [1034, 144] width 144 height 18
click at [947, 142] on div "Apply Tax (Current Invoice Only) Show Price with Service and Product Name (Ex. …" at bounding box center [1052, 224] width 228 height 191
click at [952, 144] on label at bounding box center [952, 143] width 11 height 11
click at [952, 144] on input "checkbox" at bounding box center [951, 143] width 9 height 9
checkbox input "false"
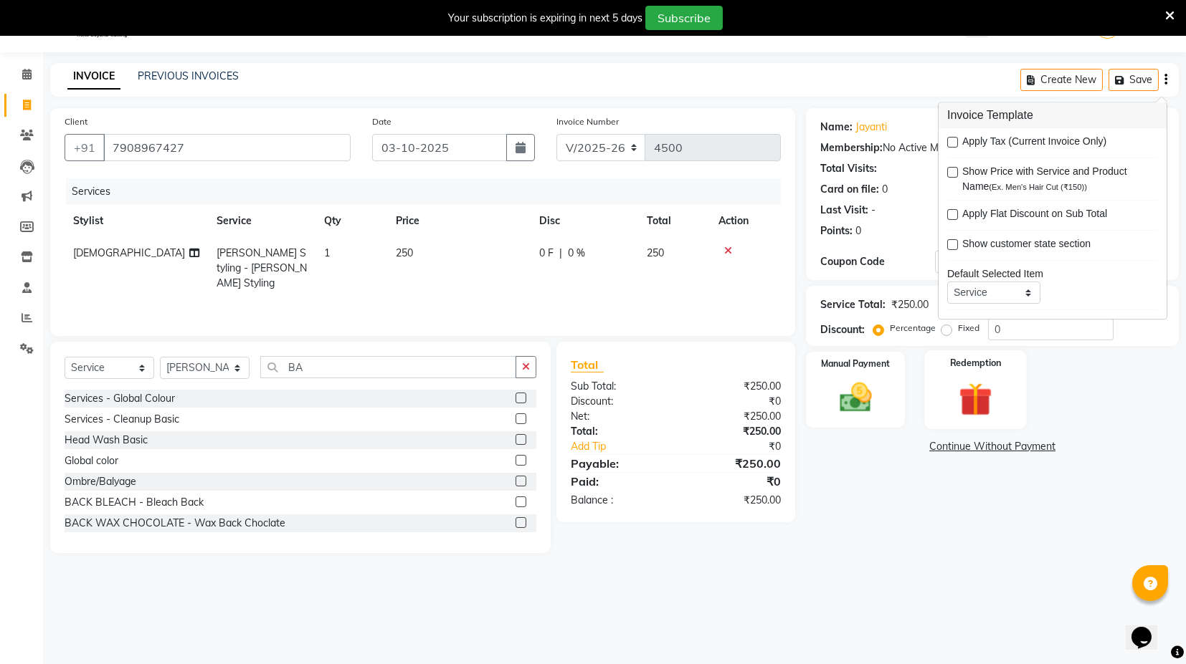
drag, startPoint x: 843, startPoint y: 397, endPoint x: 942, endPoint y: 416, distance: 100.7
click at [843, 398] on img at bounding box center [855, 397] width 52 height 37
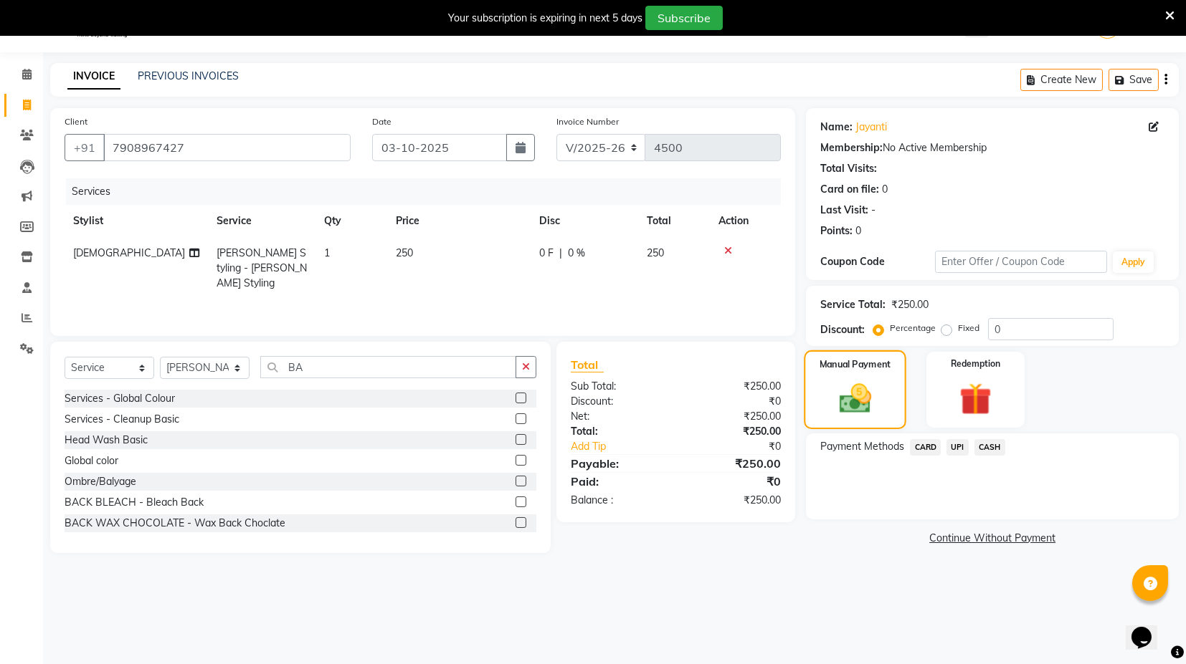
click at [862, 410] on img at bounding box center [855, 398] width 52 height 37
drag, startPoint x: 955, startPoint y: 448, endPoint x: 959, endPoint y: 462, distance: 14.8
click at [958, 454] on span "UPI" at bounding box center [957, 447] width 22 height 16
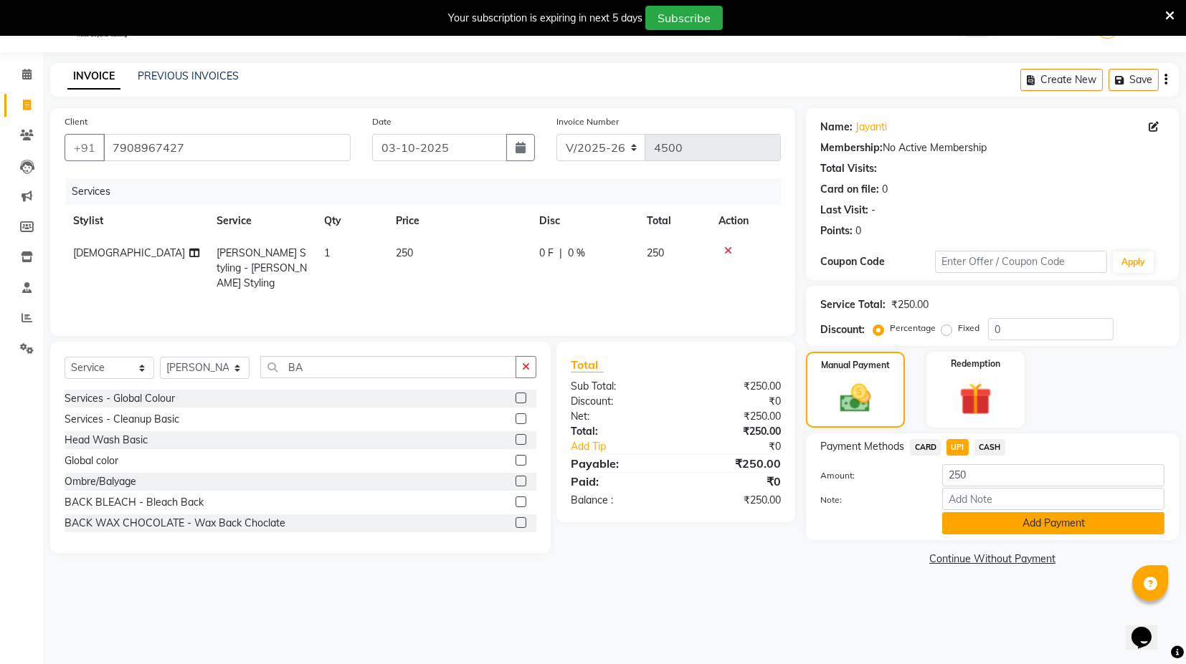
click at [994, 525] on button "Add Payment" at bounding box center [1053, 523] width 222 height 22
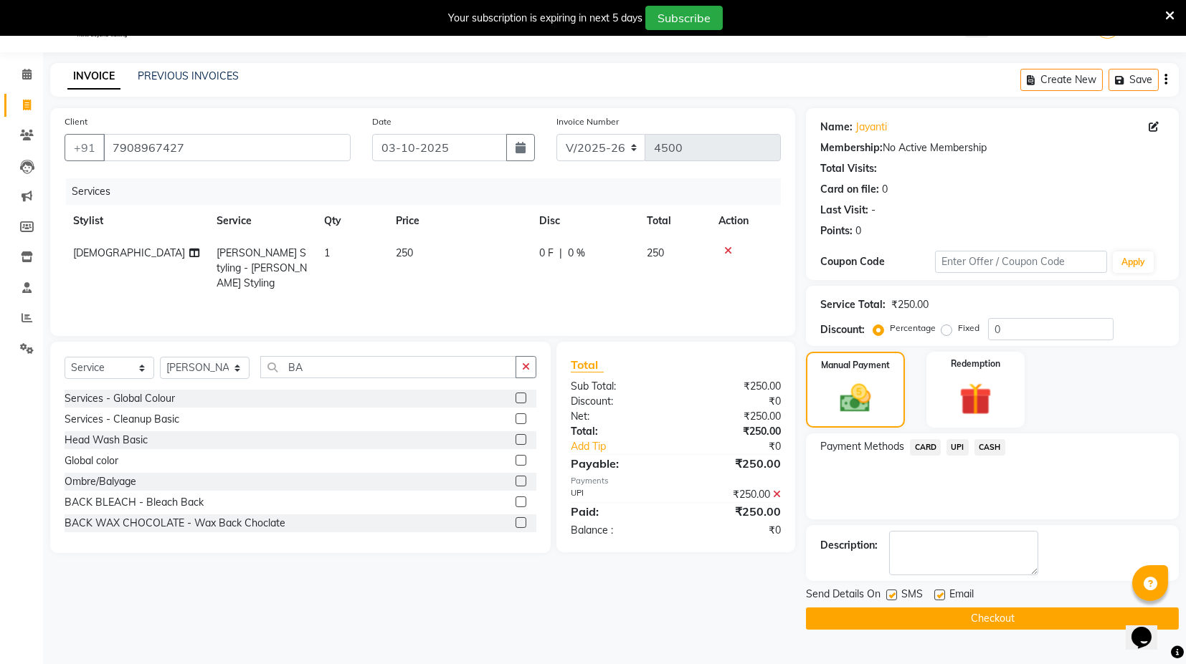
click at [884, 601] on div "Send Details On SMS Email" at bounding box center [992, 596] width 373 height 18
drag, startPoint x: 889, startPoint y: 611, endPoint x: 909, endPoint y: 611, distance: 20.1
click at [892, 611] on button "Checkout" at bounding box center [992, 619] width 373 height 22
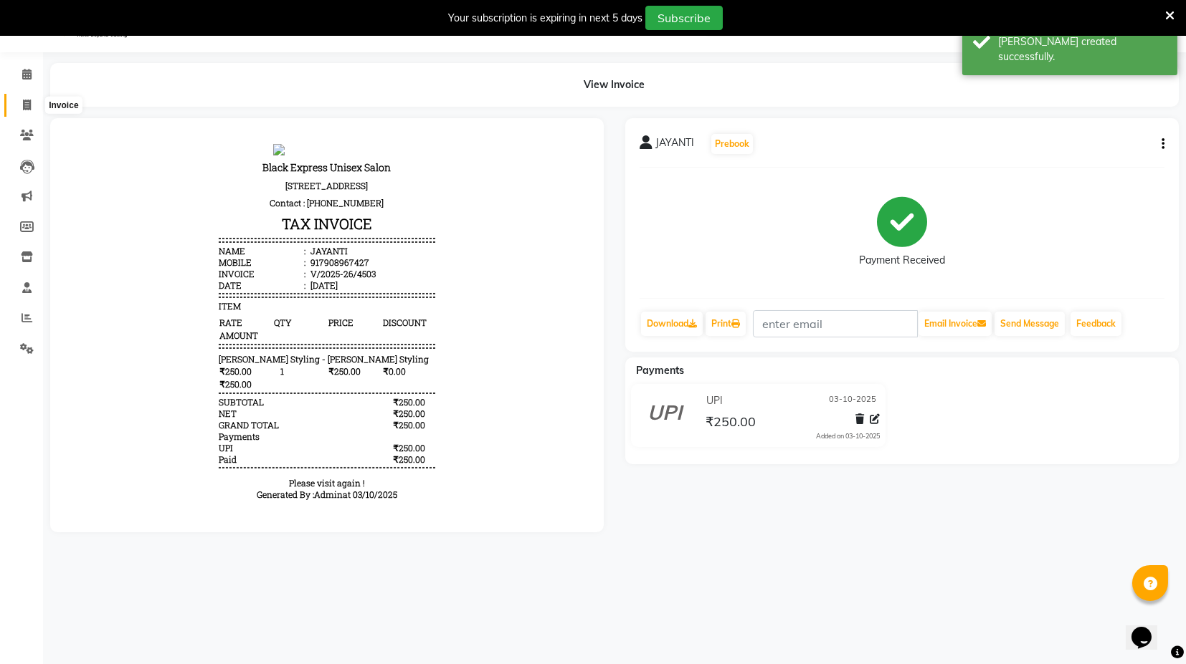
click at [23, 100] on icon at bounding box center [27, 105] width 8 height 11
select select "service"
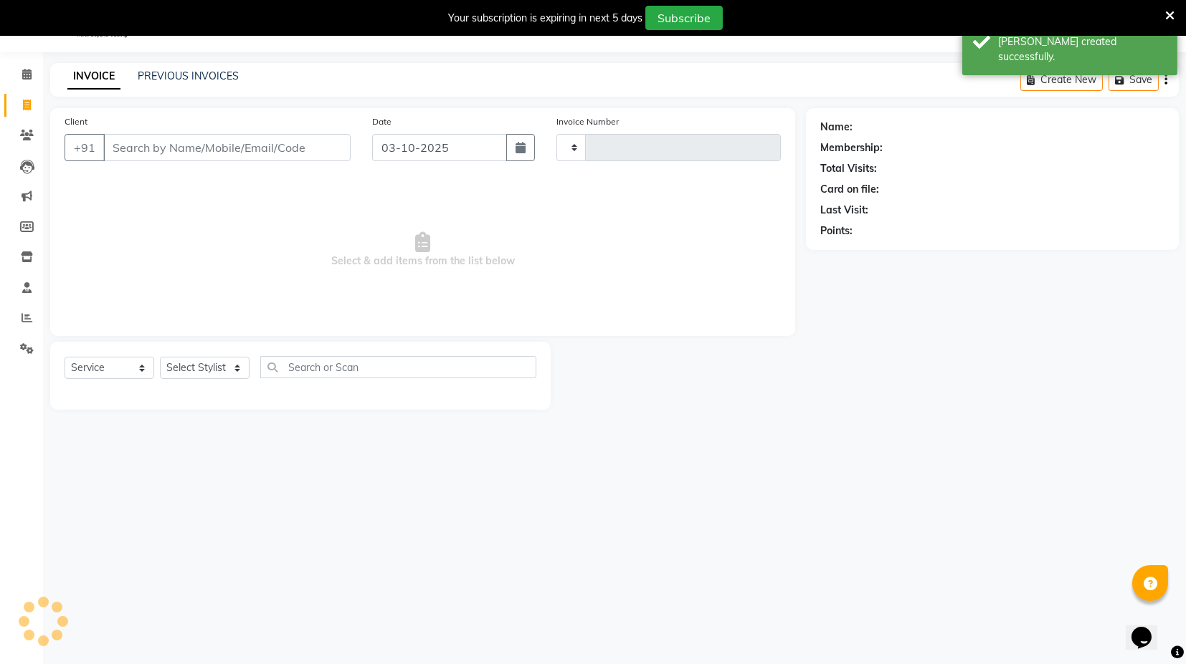
type input "4504"
select select "7082"
click at [177, 72] on link "PREVIOUS INVOICES" at bounding box center [188, 76] width 101 height 13
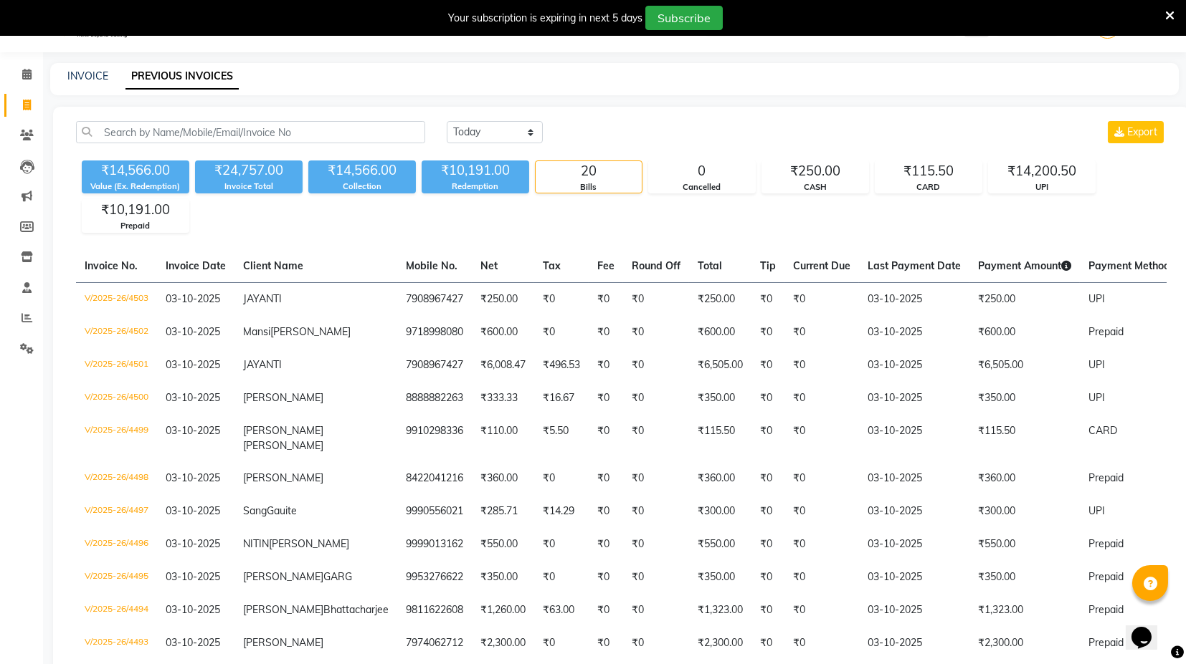
click at [168, 70] on link "PREVIOUS INVOICES" at bounding box center [181, 77] width 113 height 26
click at [96, 71] on link "INVOICE" at bounding box center [87, 76] width 41 height 13
select select "7082"
select select "service"
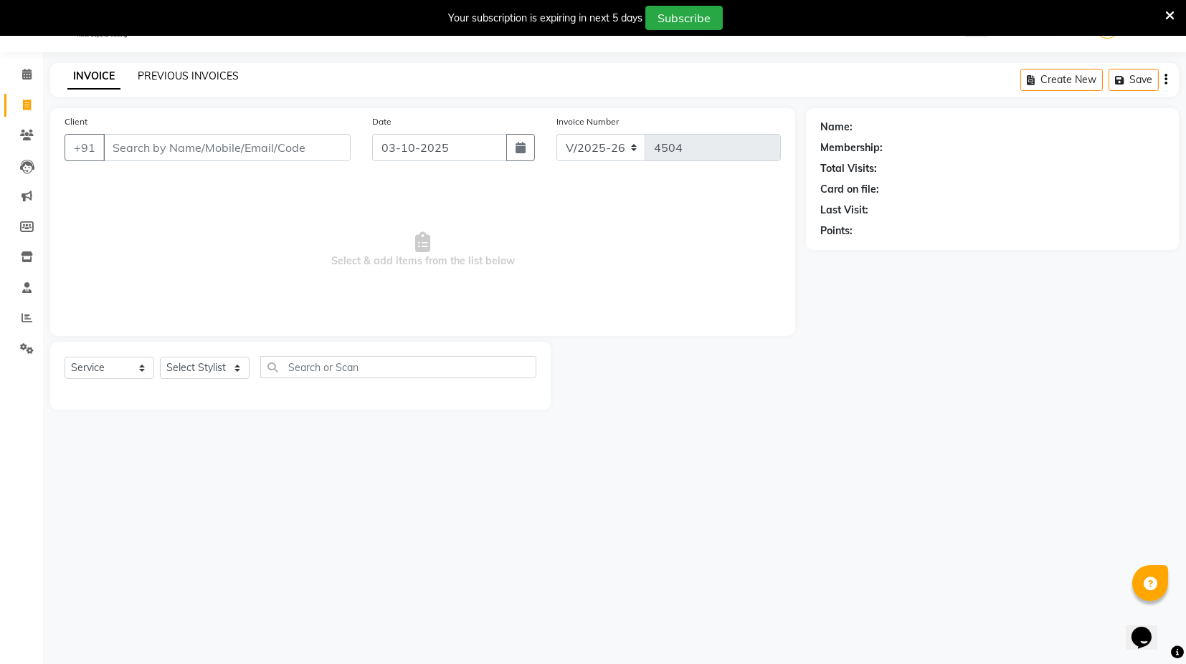
click at [206, 71] on link "PREVIOUS INVOICES" at bounding box center [188, 76] width 101 height 13
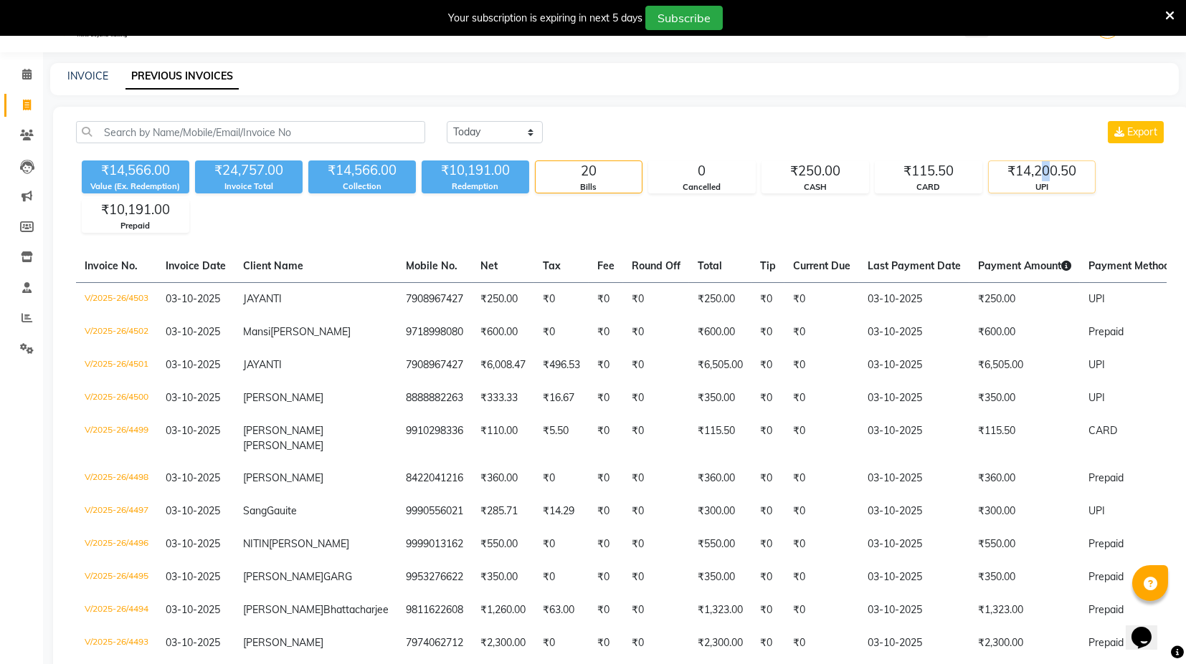
click at [1046, 181] on div "₹14,200.50 UPI" at bounding box center [1042, 177] width 108 height 33
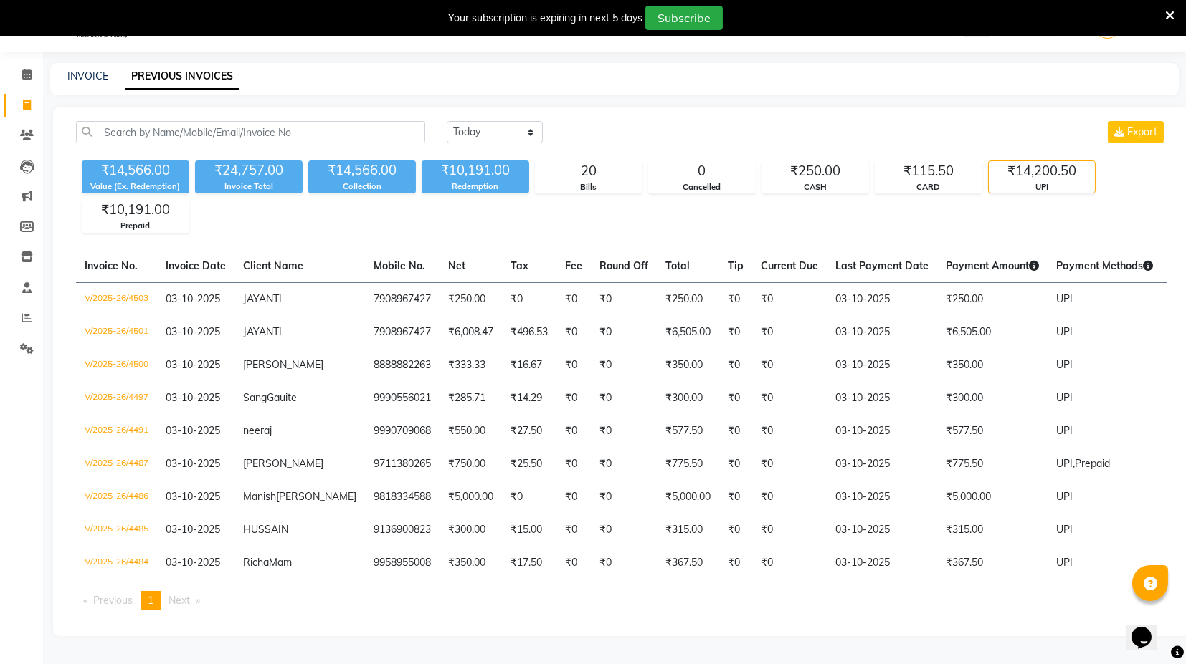
click at [949, 215] on div "₹14,566.00 Value (Ex. Redemption) ₹24,757.00 Invoice Total ₹14,566.00 Collectio…" at bounding box center [621, 194] width 1090 height 78
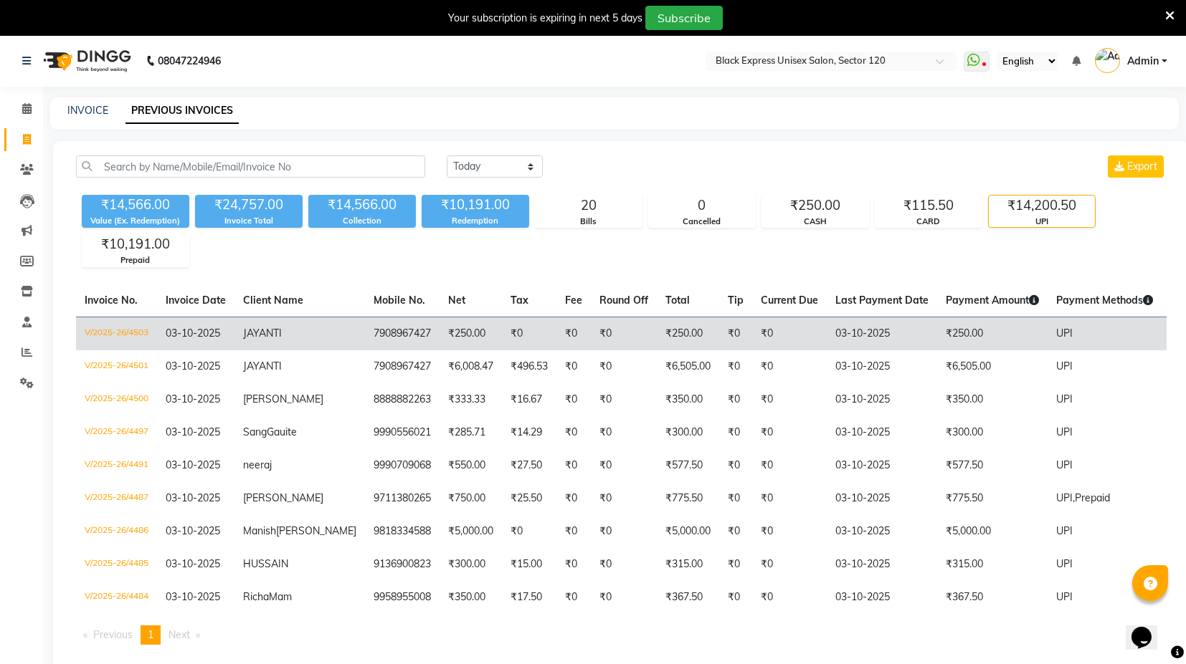
click at [842, 322] on td "03-10-2025" at bounding box center [881, 334] width 110 height 34
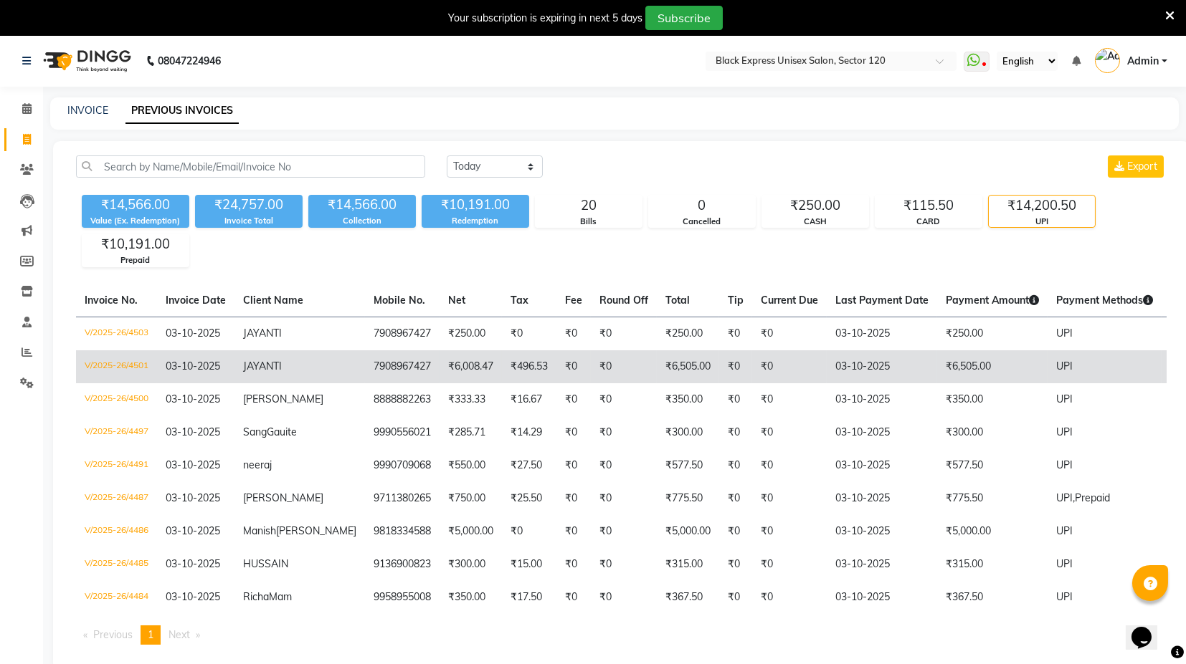
click at [863, 367] on td "03-10-2025" at bounding box center [881, 366] width 110 height 33
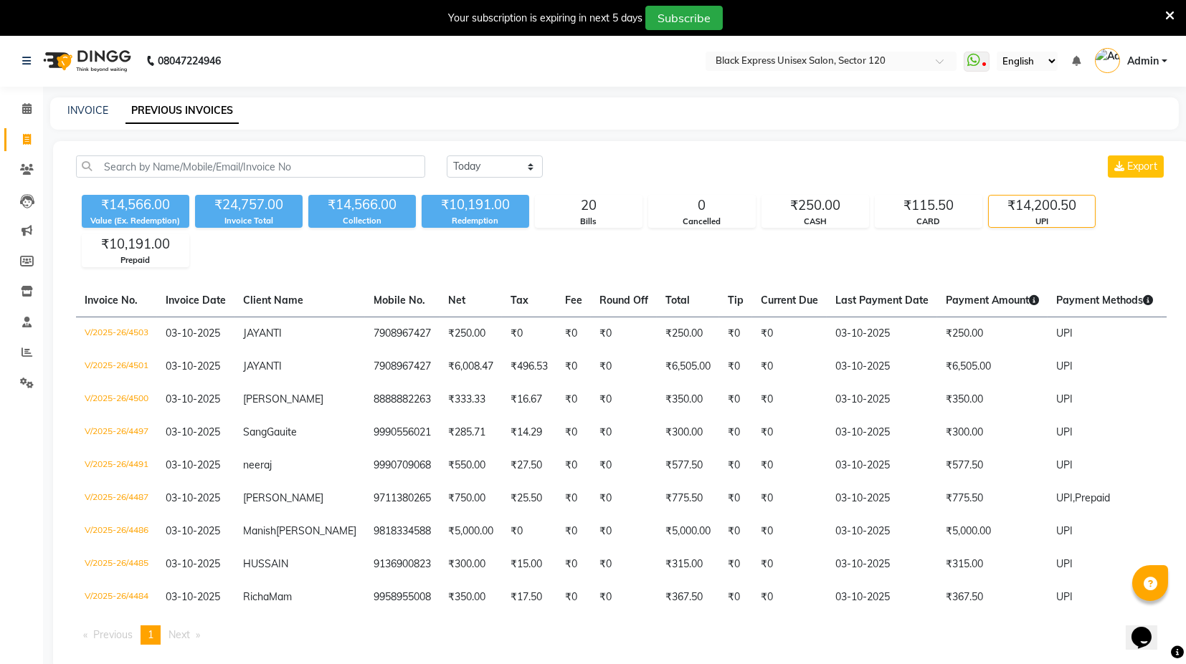
click at [87, 119] on div "INVOICE PREVIOUS INVOICES" at bounding box center [614, 113] width 1128 height 32
click at [87, 110] on link "INVOICE" at bounding box center [87, 110] width 41 height 13
select select "7082"
select select "service"
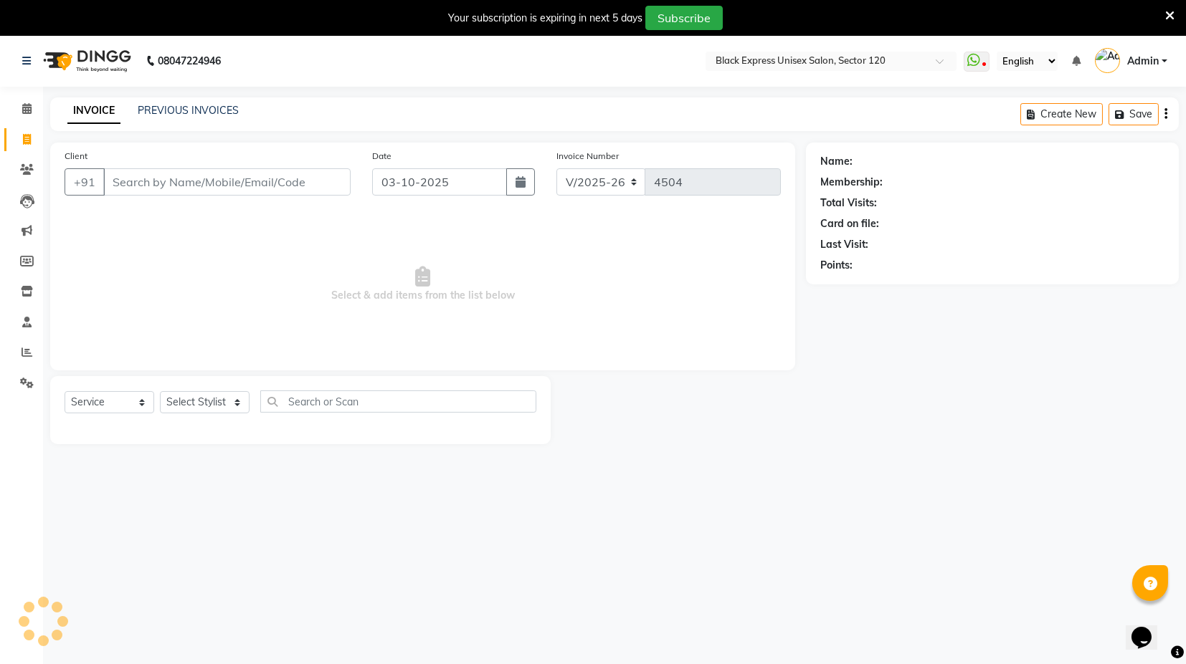
scroll to position [34, 0]
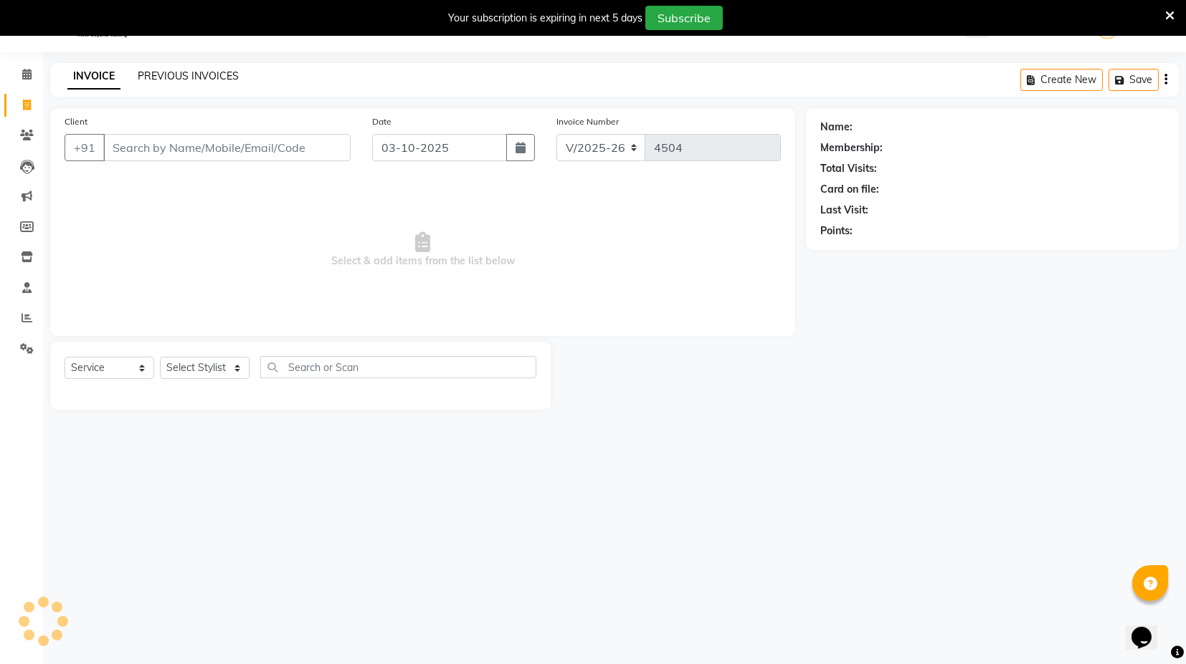
click at [171, 78] on link "PREVIOUS INVOICES" at bounding box center [188, 76] width 101 height 13
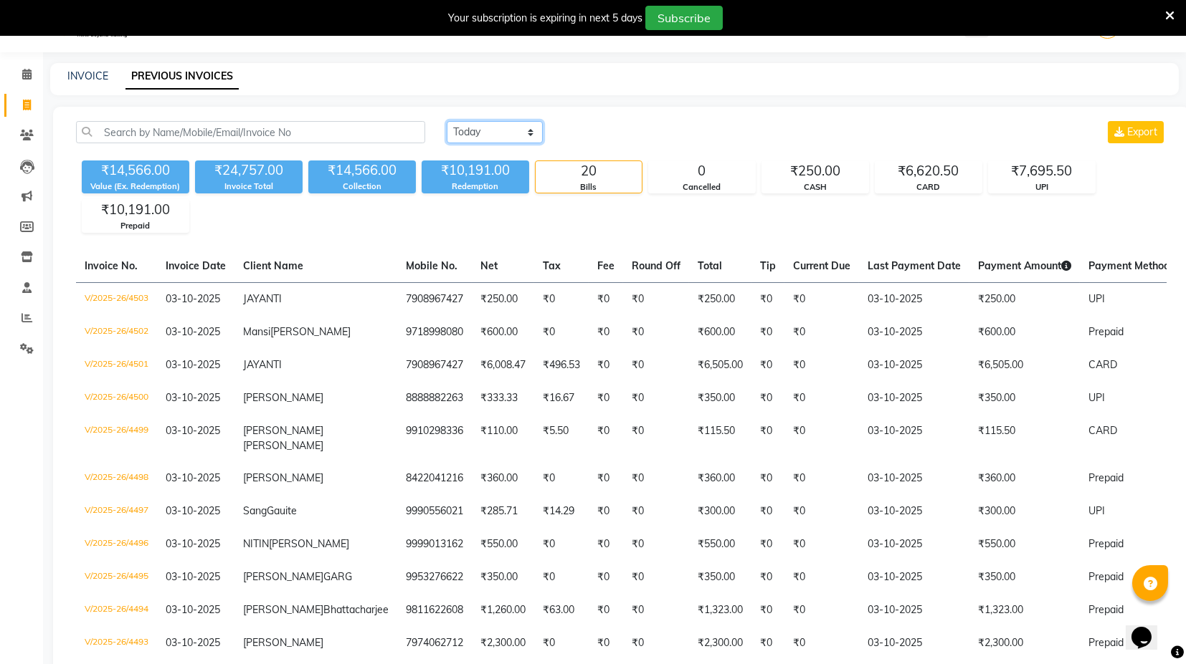
click at [480, 127] on select "Today Yesterday Custom Range" at bounding box center [495, 132] width 96 height 22
select select "range"
click at [447, 121] on select "Today Yesterday Custom Range" at bounding box center [495, 132] width 96 height 22
click at [631, 138] on input "03-10-2025" at bounding box center [611, 133] width 100 height 20
select select "10"
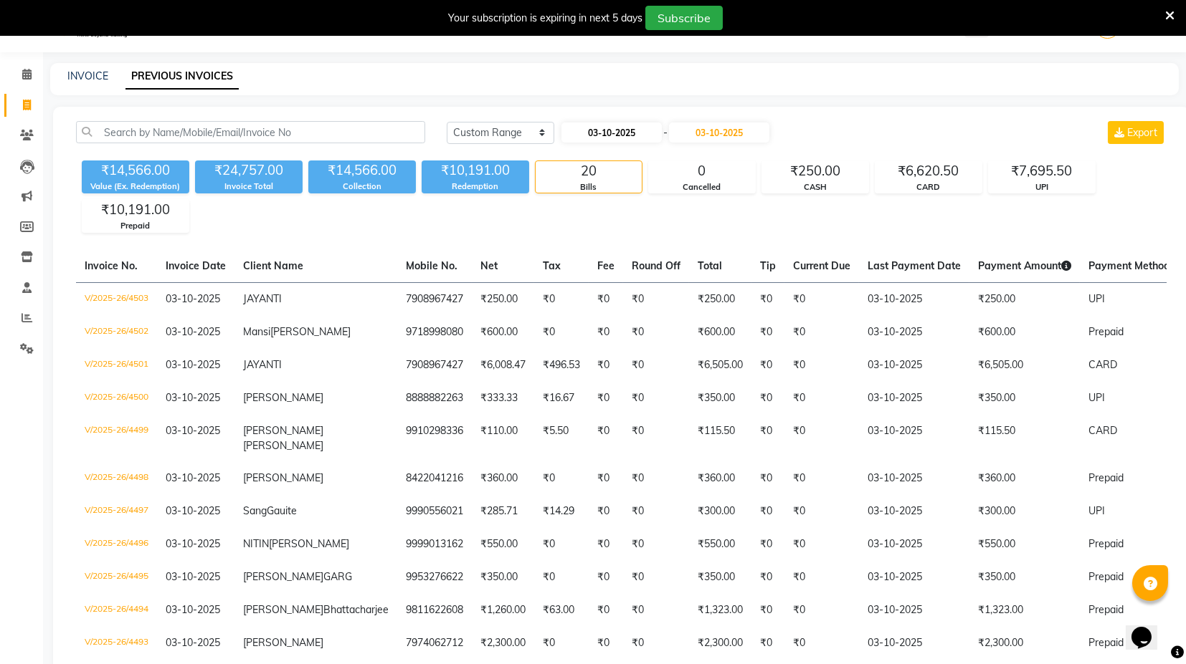
select select "2025"
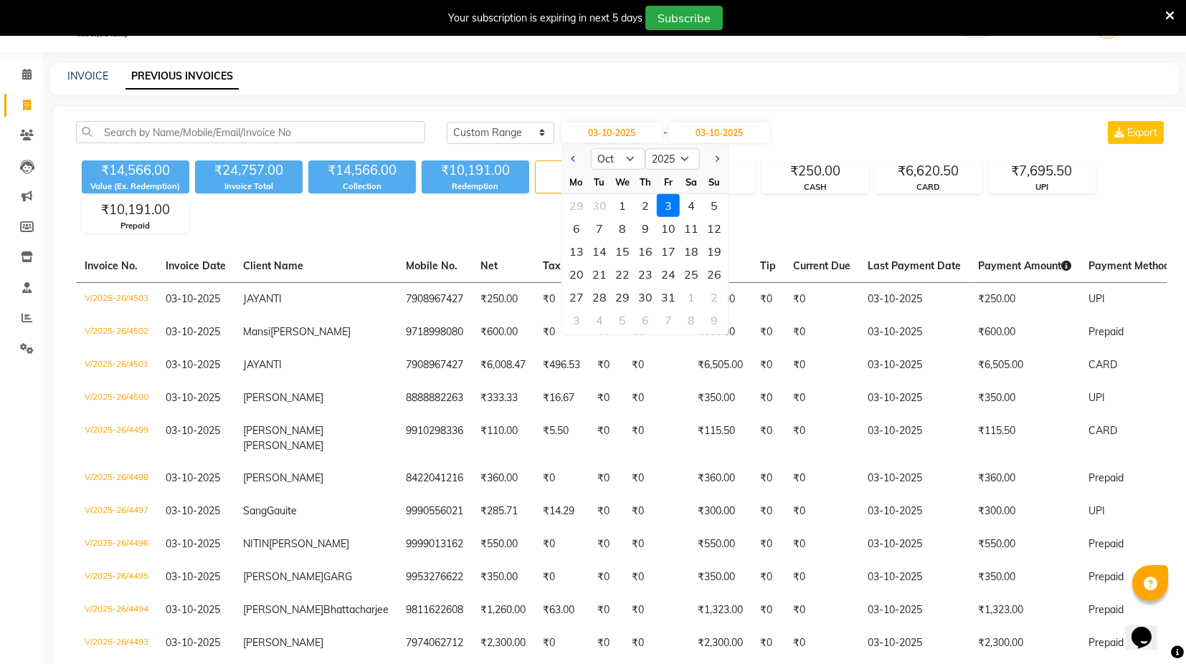
click at [619, 202] on div "1" at bounding box center [622, 205] width 23 height 23
type input "01-10-2025"
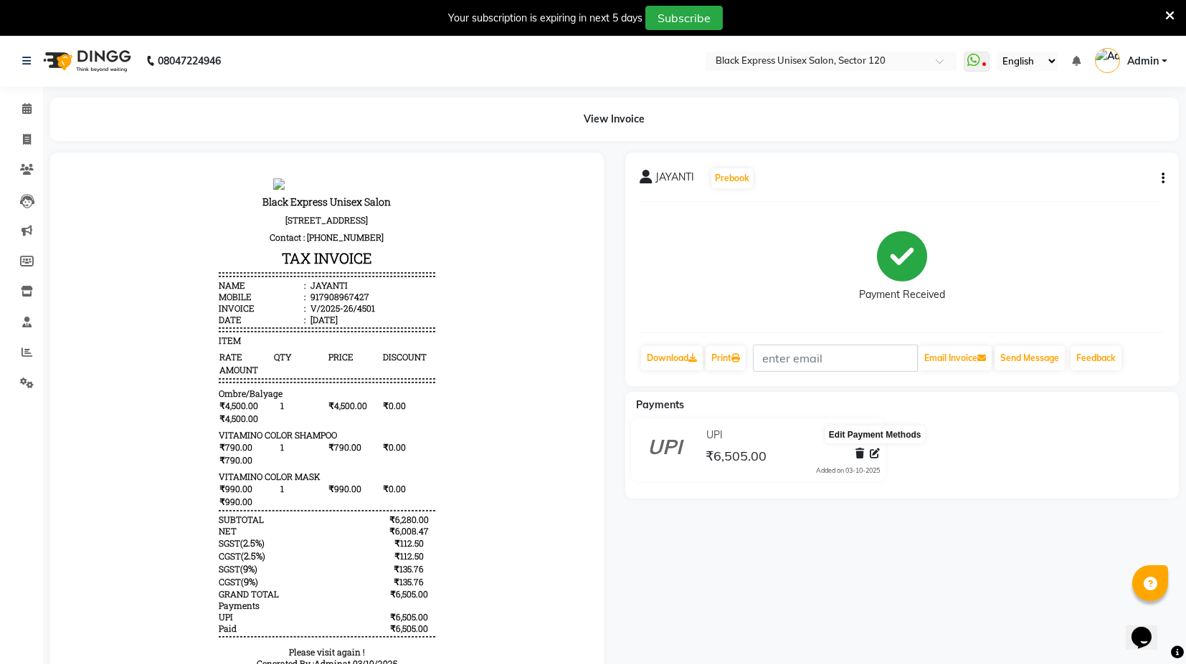
click at [877, 457] on icon at bounding box center [874, 454] width 10 height 10
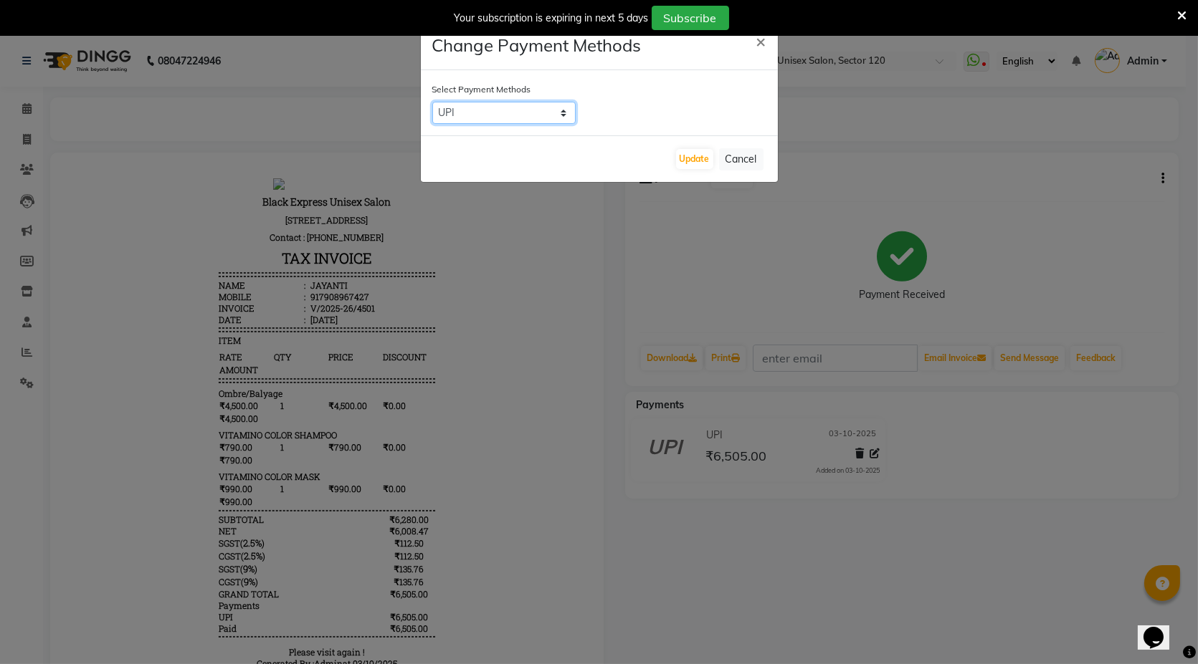
drag, startPoint x: 542, startPoint y: 110, endPoint x: 532, endPoint y: 118, distance: 12.8
click at [542, 110] on select "CARD UPI CASH" at bounding box center [503, 113] width 143 height 22
select select "2"
click at [432, 102] on select "CARD UPI CASH" at bounding box center [503, 113] width 143 height 22
click at [702, 165] on button "Update" at bounding box center [694, 159] width 37 height 20
